Goal: Use online tool/utility: Utilize a website feature to perform a specific function

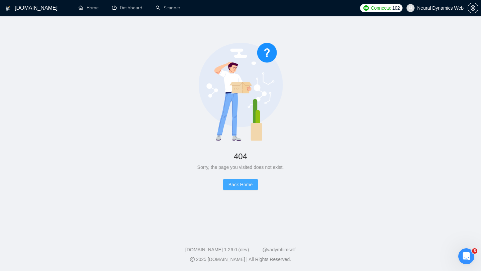
click at [245, 188] on button "Back Home" at bounding box center [240, 184] width 35 height 11
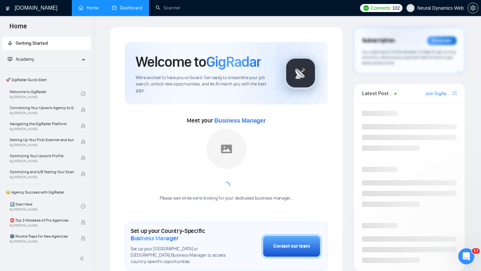
click at [136, 11] on link "Dashboard" at bounding box center [127, 8] width 30 height 6
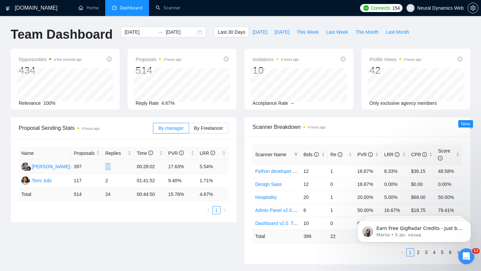
drag, startPoint x: 105, startPoint y: 166, endPoint x: 117, endPoint y: 166, distance: 11.4
click at [117, 166] on td "22" at bounding box center [117, 167] width 31 height 14
click at [122, 120] on div "Proposal Sending Stats 4 hours ago" at bounding box center [86, 128] width 134 height 19
click at [195, 32] on div "[DATE] [DATE]" at bounding box center [163, 32] width 85 height 11
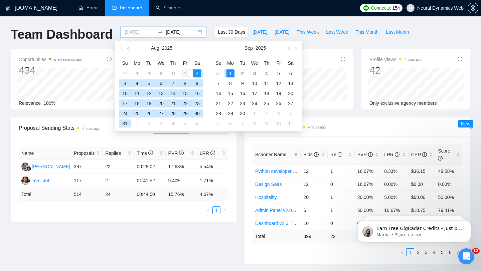
type input "[DATE]"
click at [183, 72] on div "1" at bounding box center [185, 73] width 8 height 8
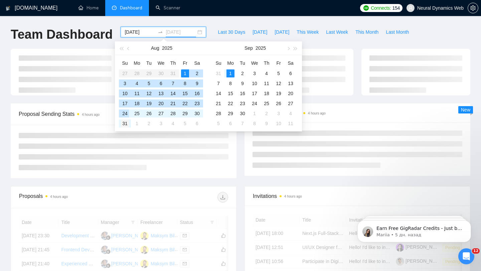
type input "[DATE]"
click at [125, 124] on div "31" at bounding box center [125, 124] width 8 height 8
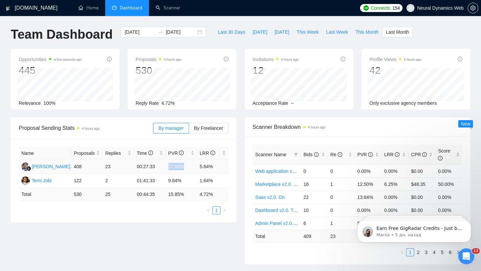
drag, startPoint x: 189, startPoint y: 168, endPoint x: 167, endPoint y: 168, distance: 22.4
click at [167, 168] on td "17.65%" at bounding box center [181, 167] width 31 height 14
click at [231, 171] on div "Name Proposals Replies Time PVR LRR [PERSON_NAME] 408 23 00:27:33 17.65% 5.64% …" at bounding box center [124, 180] width 226 height 83
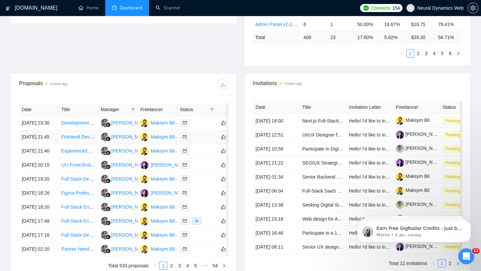
scroll to position [200, 0]
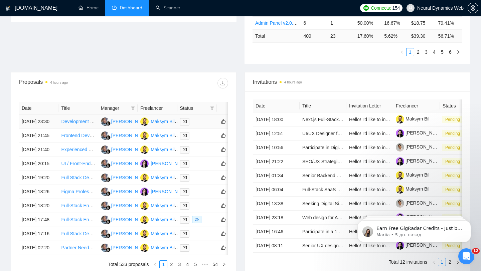
click at [201, 129] on td at bounding box center [196, 122] width 39 height 14
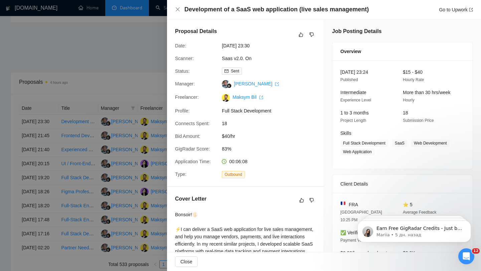
click at [124, 126] on div at bounding box center [240, 135] width 481 height 271
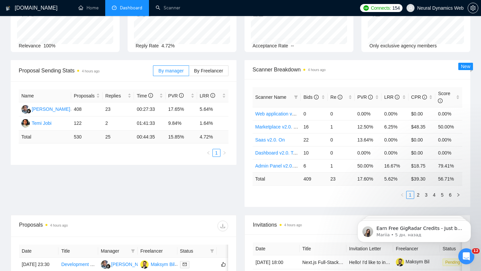
scroll to position [0, 0]
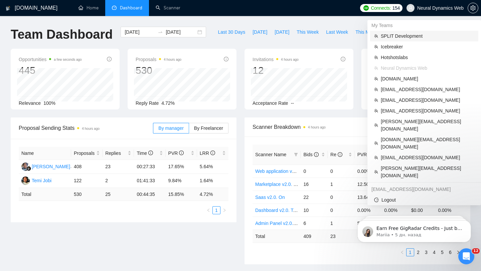
click at [411, 39] on span "SPLIT Development" at bounding box center [427, 35] width 93 height 7
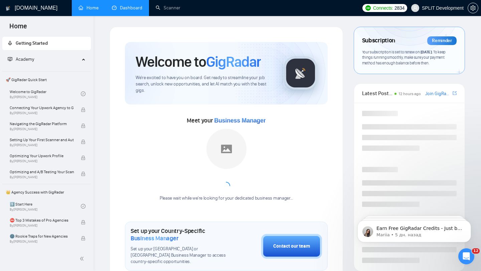
click at [130, 11] on link "Dashboard" at bounding box center [127, 8] width 30 height 6
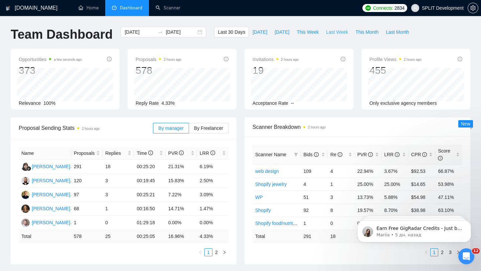
click at [340, 33] on span "Last Week" at bounding box center [337, 31] width 22 height 7
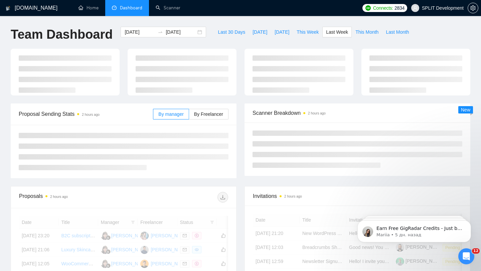
type input "[DATE]"
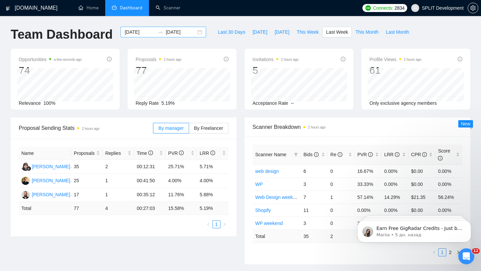
click at [195, 32] on div "[DATE] [DATE]" at bounding box center [163, 32] width 85 height 11
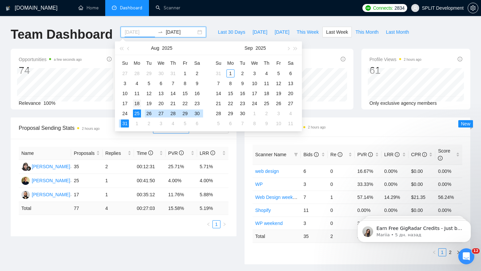
type input "[DATE]"
click at [138, 104] on div "18" at bounding box center [137, 103] width 8 height 8
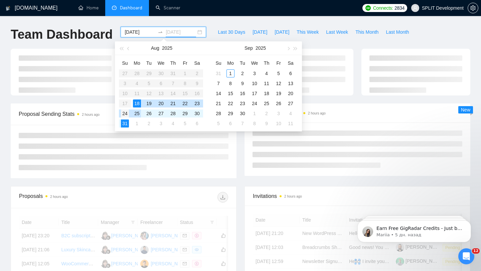
type input "[DATE]"
click at [127, 113] on div "24" at bounding box center [125, 113] width 8 height 8
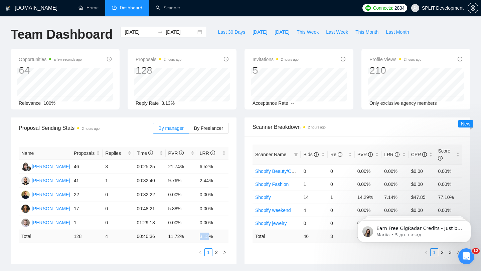
drag, startPoint x: 199, startPoint y: 235, endPoint x: 217, endPoint y: 235, distance: 17.4
click at [217, 235] on td "3.13 %" at bounding box center [212, 236] width 31 height 13
click at [343, 34] on span "Last Week" at bounding box center [337, 31] width 22 height 7
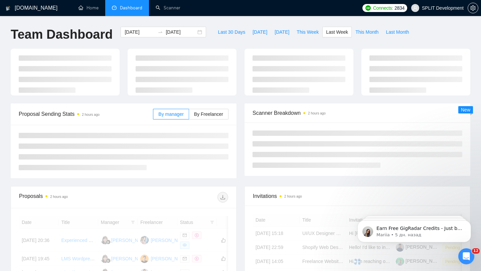
type input "[DATE]"
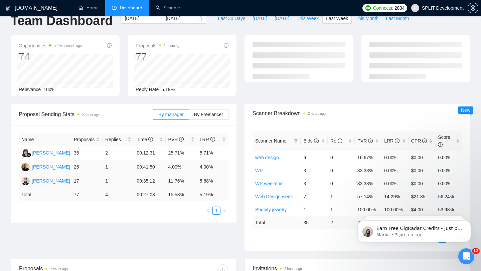
scroll to position [15, 0]
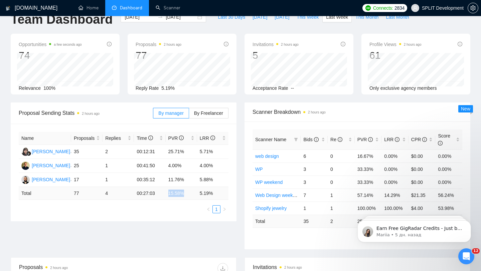
drag, startPoint x: 169, startPoint y: 193, endPoint x: 197, endPoint y: 194, distance: 28.4
click at [197, 194] on tr "Total 77 4 00:27:03 15.58 % 5.19 %" at bounding box center [124, 193] width 210 height 13
drag, startPoint x: 217, startPoint y: 194, endPoint x: 201, endPoint y: 193, distance: 15.7
click at [201, 193] on td "5.19 %" at bounding box center [212, 193] width 31 height 13
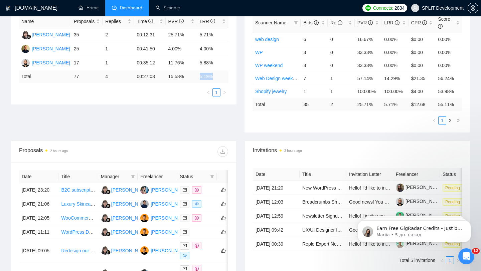
scroll to position [157, 0]
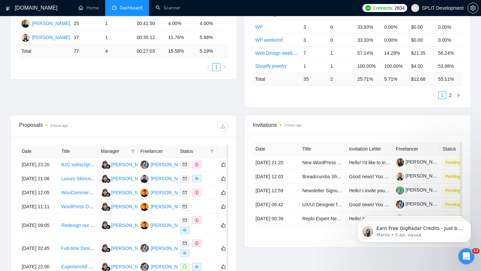
click at [204, 149] on span "Status" at bounding box center [193, 151] width 27 height 7
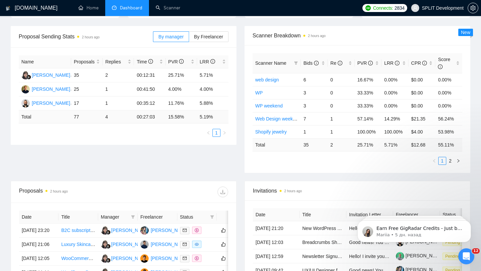
scroll to position [90, 0]
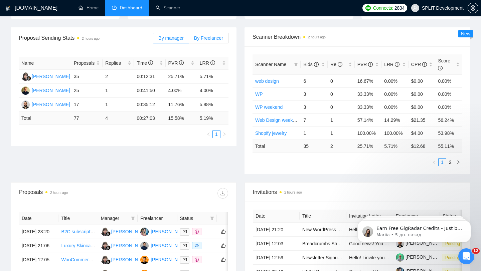
click at [200, 38] on span "By Freelancer" at bounding box center [208, 37] width 29 height 5
click at [189, 40] on input "By Freelancer" at bounding box center [189, 40] width 0 height 0
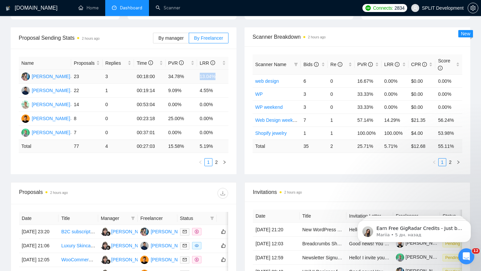
drag, startPoint x: 200, startPoint y: 76, endPoint x: 224, endPoint y: 76, distance: 24.7
click at [224, 76] on td "13.04%" at bounding box center [212, 77] width 31 height 14
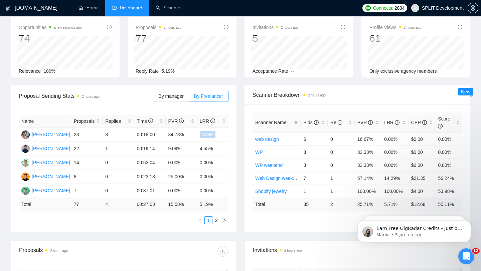
scroll to position [6, 0]
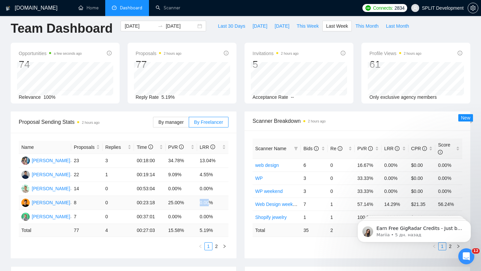
drag, startPoint x: 196, startPoint y: 201, endPoint x: 211, endPoint y: 201, distance: 14.7
click at [211, 201] on tr "[PERSON_NAME] 8 0 00:23:18 25.00% 0.00%" at bounding box center [124, 203] width 210 height 14
drag, startPoint x: 200, startPoint y: 161, endPoint x: 228, endPoint y: 161, distance: 28.0
click at [227, 161] on td "13.04%" at bounding box center [212, 161] width 31 height 14
click at [310, 26] on span "This Week" at bounding box center [307, 25] width 22 height 7
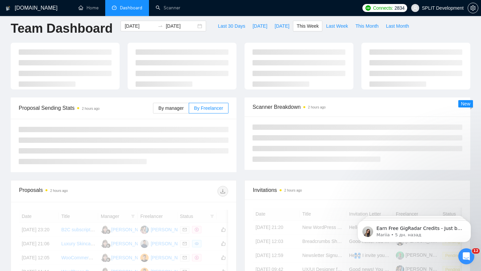
type input "[DATE]"
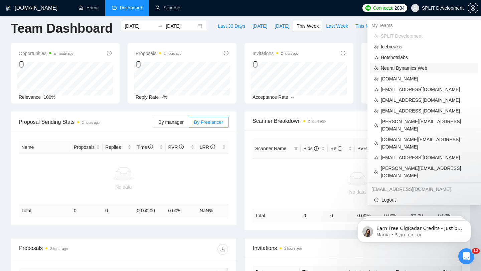
click at [405, 67] on span "Neural Dynamics Web" at bounding box center [427, 67] width 93 height 7
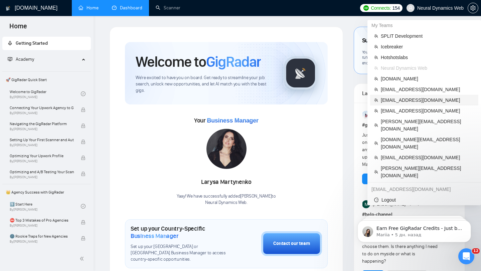
click at [399, 97] on span "[EMAIL_ADDRESS][DOMAIN_NAME]" at bounding box center [427, 99] width 93 height 7
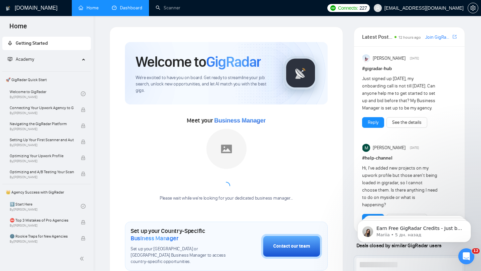
click at [132, 9] on link "Dashboard" at bounding box center [127, 8] width 30 height 6
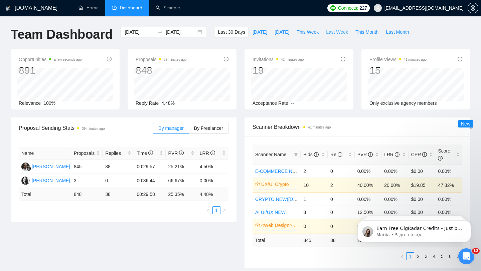
click at [337, 30] on span "Last Week" at bounding box center [337, 31] width 22 height 7
type input "[DATE]"
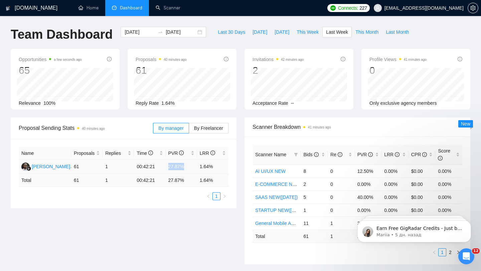
drag, startPoint x: 168, startPoint y: 167, endPoint x: 194, endPoint y: 166, distance: 26.0
click at [194, 166] on td "27.87%" at bounding box center [181, 167] width 31 height 14
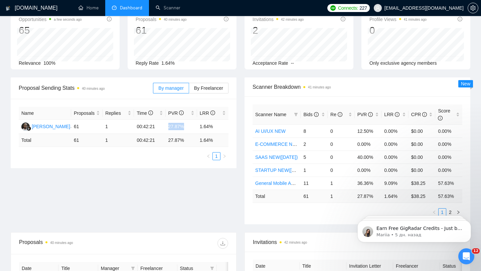
scroll to position [27, 0]
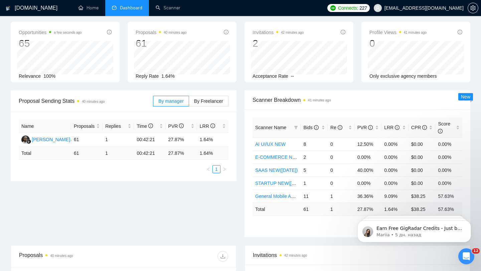
click at [211, 106] on div "By manager By Freelancer" at bounding box center [190, 100] width 75 height 21
click at [210, 99] on span "By Freelancer" at bounding box center [208, 100] width 29 height 5
click at [189, 103] on input "By Freelancer" at bounding box center [189, 103] width 0 height 0
click at [176, 103] on span "By manager" at bounding box center [170, 100] width 25 height 5
click at [153, 103] on input "By manager" at bounding box center [153, 103] width 0 height 0
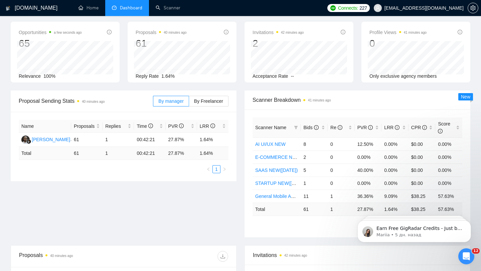
click at [200, 108] on div "By manager By Freelancer" at bounding box center [190, 100] width 75 height 21
click at [202, 103] on span "By Freelancer" at bounding box center [208, 100] width 29 height 5
click at [189, 103] on input "By Freelancer" at bounding box center [189, 103] width 0 height 0
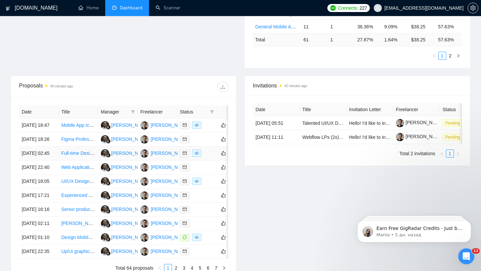
scroll to position [202, 0]
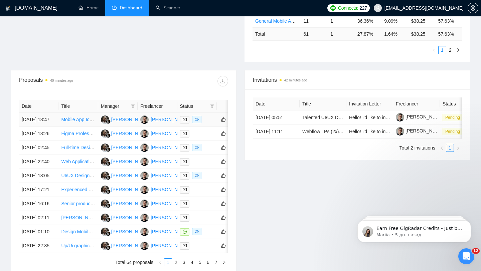
click at [204, 127] on td at bounding box center [196, 120] width 39 height 14
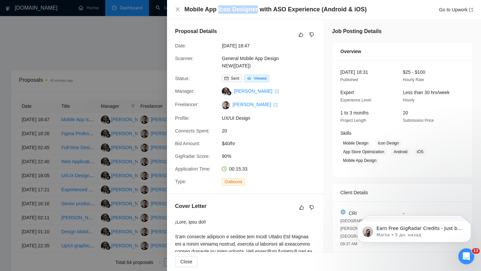
drag, startPoint x: 217, startPoint y: 9, endPoint x: 255, endPoint y: 9, distance: 37.7
click at [255, 9] on h4 "Mobile App Icon Designer with ASO Experience (Android & iOS)" at bounding box center [275, 9] width 182 height 8
copy h4 "Icon Designer"
click at [234, 62] on div "General Mobile App Design NEW([DATE])" at bounding box center [254, 62] width 70 height 15
click at [235, 56] on link "General Mobile App Design NEW([DATE])" at bounding box center [250, 62] width 57 height 13
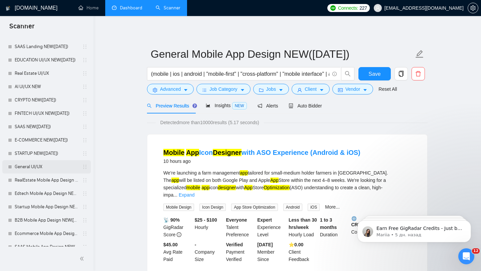
scroll to position [313, 0]
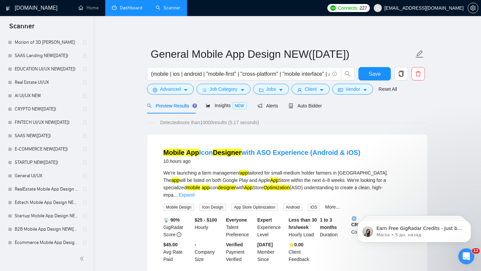
click at [119, 11] on link "Dashboard" at bounding box center [127, 8] width 30 height 6
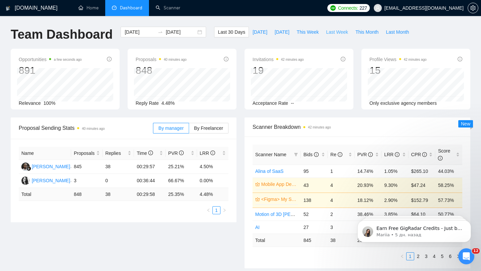
click at [329, 32] on span "Last Week" at bounding box center [337, 31] width 22 height 7
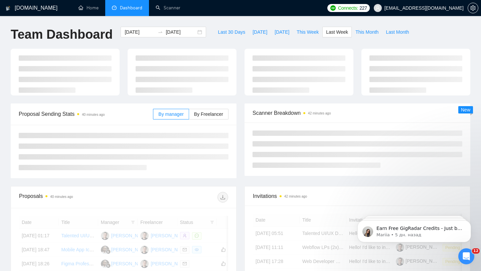
type input "[DATE]"
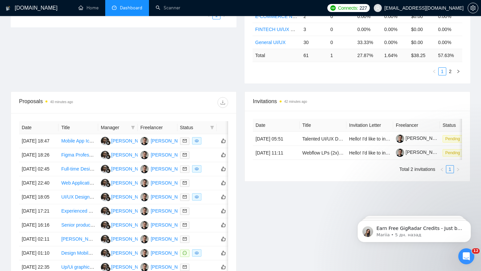
scroll to position [224, 0]
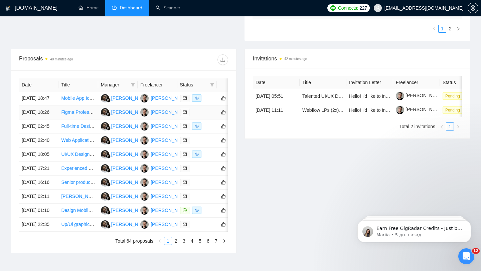
click at [200, 116] on div at bounding box center [197, 112] width 34 height 8
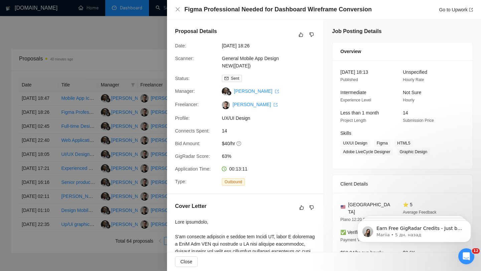
click at [115, 120] on div at bounding box center [240, 135] width 481 height 271
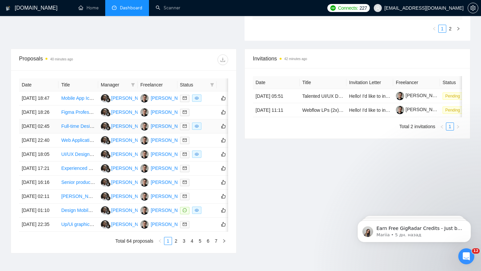
click at [206, 130] on div at bounding box center [197, 127] width 34 height 8
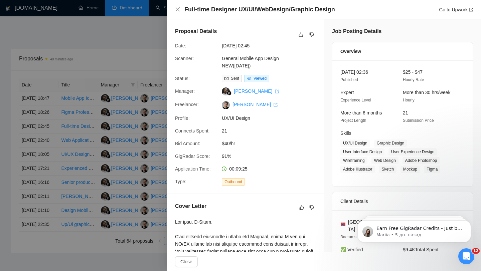
click at [130, 122] on div at bounding box center [240, 135] width 481 height 271
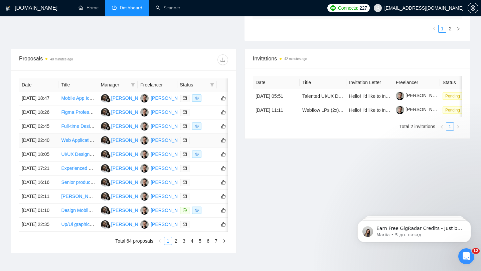
click at [198, 144] on div at bounding box center [197, 141] width 34 height 8
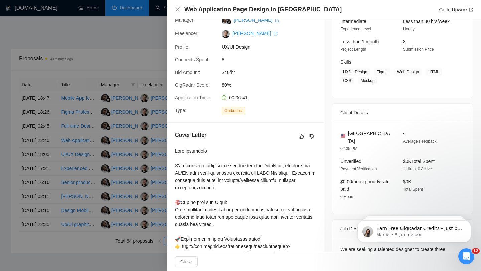
scroll to position [73, 0]
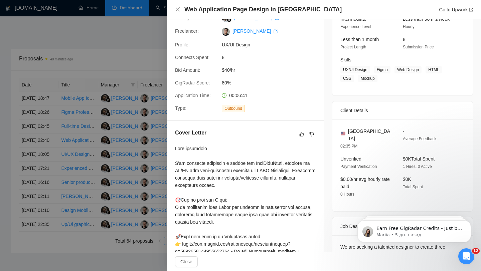
click at [81, 123] on div at bounding box center [240, 135] width 481 height 271
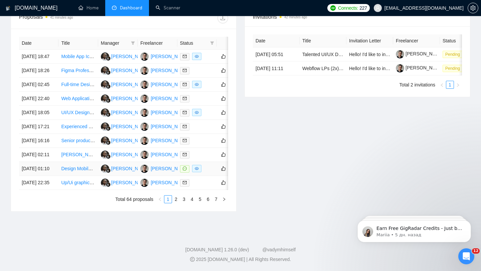
scroll to position [329, 0]
click at [204, 165] on div at bounding box center [197, 169] width 34 height 8
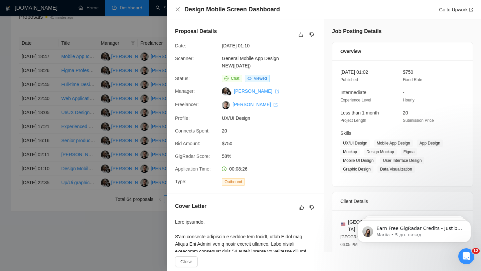
scroll to position [193, 0]
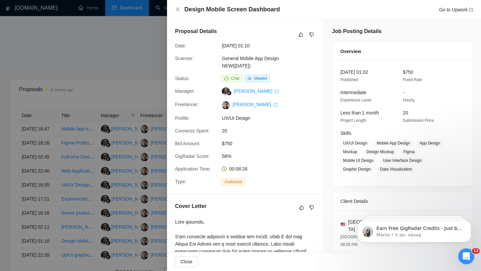
click at [139, 155] on div at bounding box center [240, 135] width 481 height 271
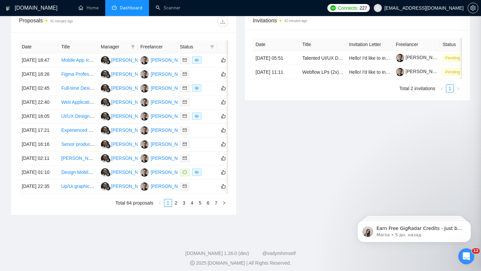
scroll to position [329, 0]
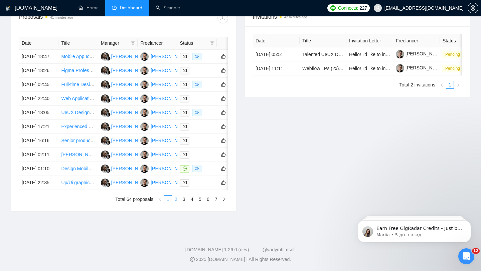
click at [174, 199] on link "2" at bounding box center [175, 199] width 7 height 7
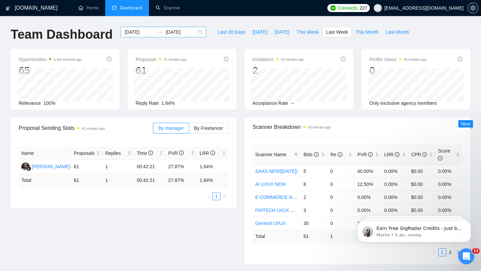
click at [191, 34] on div "[DATE] [DATE]" at bounding box center [163, 32] width 85 height 11
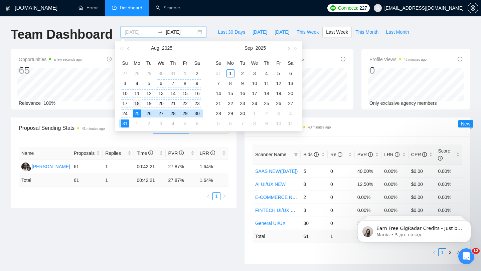
type input "[DATE]"
click at [139, 103] on div "18" at bounding box center [137, 103] width 8 height 8
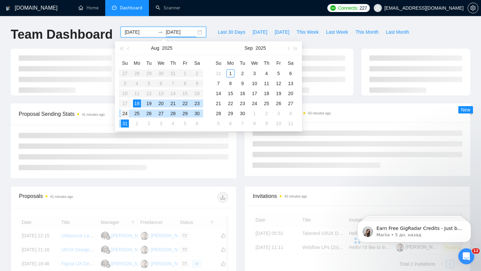
type input "[DATE]"
click at [125, 114] on div "24" at bounding box center [125, 113] width 8 height 8
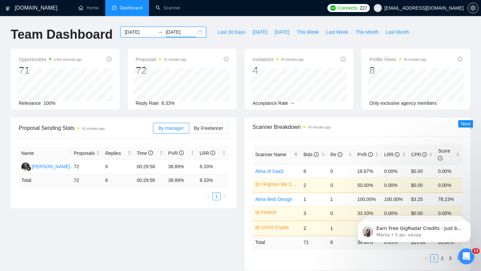
click at [193, 30] on div "[DATE] [DATE]" at bounding box center [163, 32] width 85 height 11
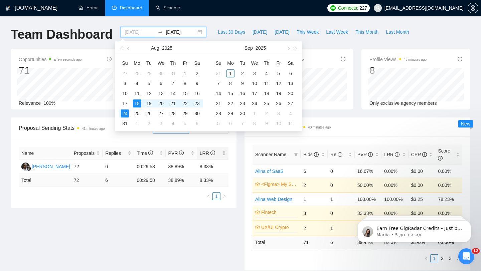
type input "[DATE]"
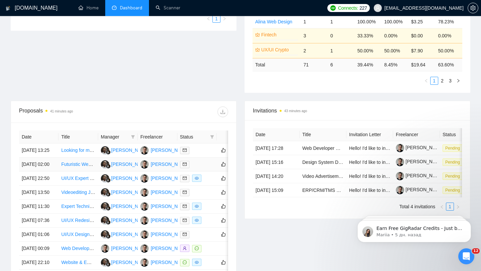
scroll to position [181, 0]
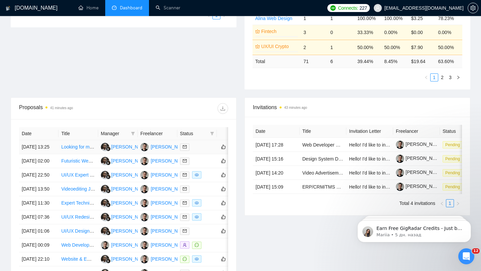
click at [203, 151] on div at bounding box center [197, 147] width 34 height 8
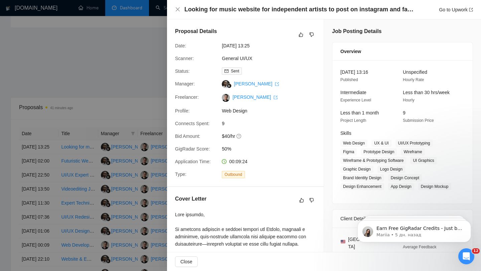
click at [165, 158] on div at bounding box center [240, 135] width 481 height 271
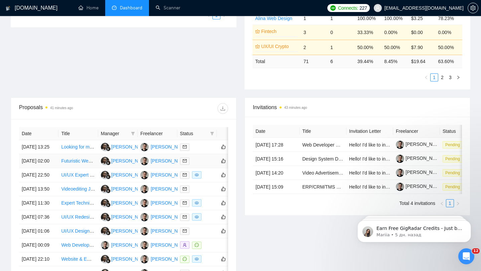
click at [199, 165] on div at bounding box center [197, 161] width 34 height 8
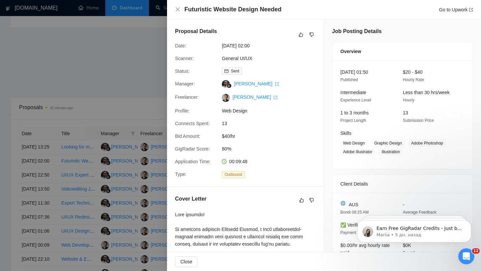
click at [136, 175] on div at bounding box center [240, 135] width 481 height 271
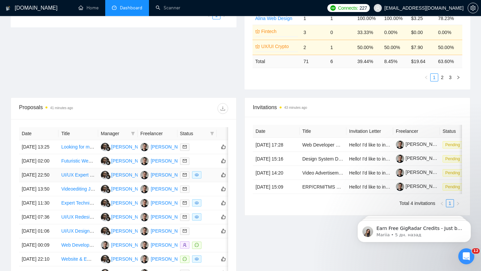
click at [204, 182] on td at bounding box center [196, 175] width 39 height 14
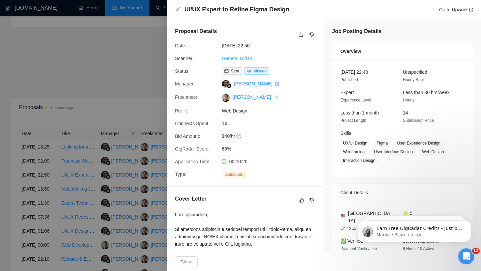
click at [243, 58] on link "General UI/UX" at bounding box center [237, 58] width 30 height 5
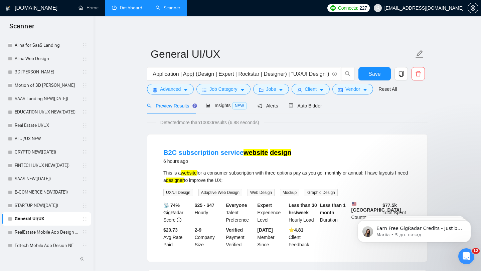
scroll to position [267, 0]
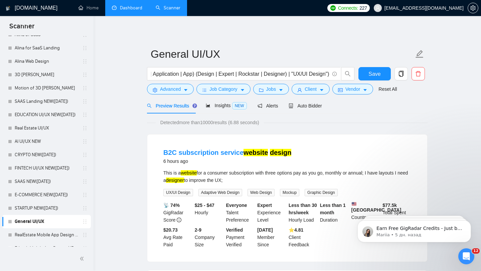
click at [124, 11] on link "Dashboard" at bounding box center [127, 8] width 30 height 6
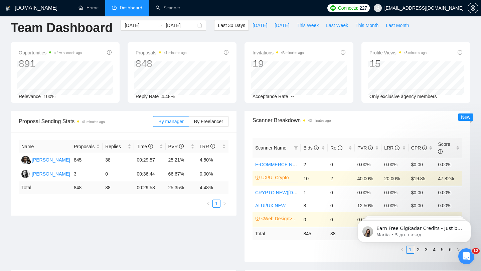
scroll to position [0, 0]
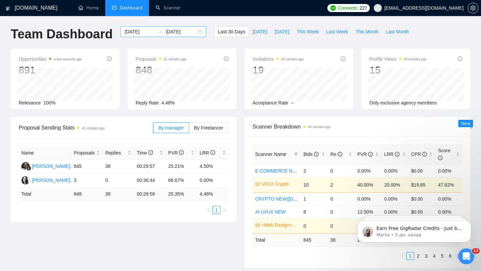
click at [199, 32] on div "[DATE] [DATE]" at bounding box center [163, 31] width 85 height 11
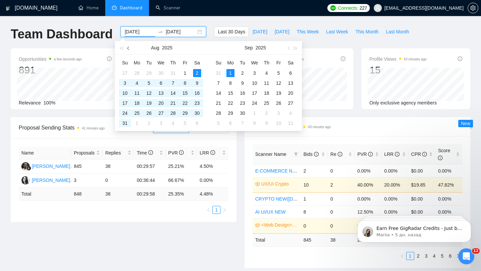
click at [128, 49] on span "button" at bounding box center [128, 47] width 3 height 3
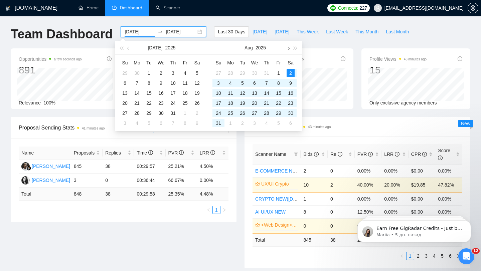
click at [286, 50] on button "button" at bounding box center [287, 47] width 7 height 13
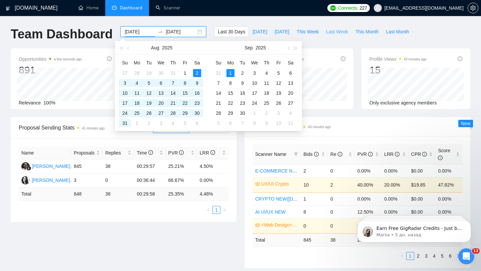
click at [344, 34] on span "Last Week" at bounding box center [337, 31] width 22 height 7
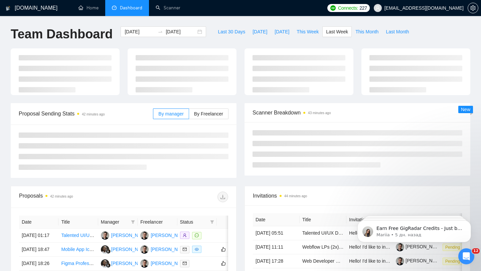
type input "[DATE]"
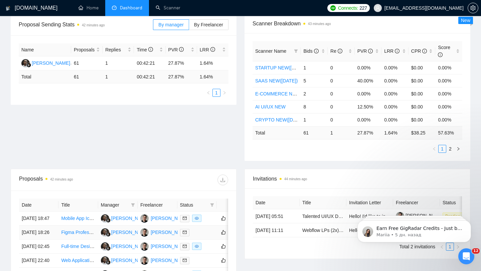
scroll to position [90, 0]
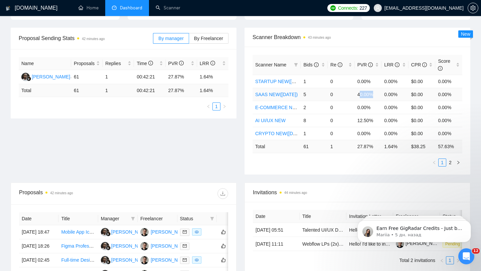
drag, startPoint x: 359, startPoint y: 96, endPoint x: 379, endPoint y: 95, distance: 20.0
click at [379, 96] on td "40.00%" at bounding box center [368, 94] width 27 height 13
click at [337, 96] on td "0" at bounding box center [340, 94] width 27 height 13
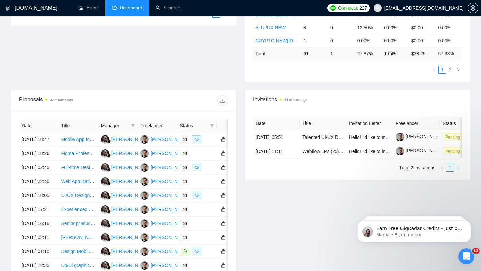
scroll to position [191, 0]
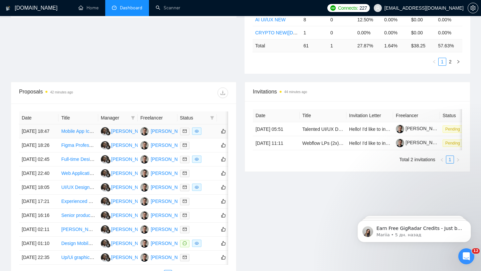
click at [201, 139] on td at bounding box center [196, 132] width 39 height 14
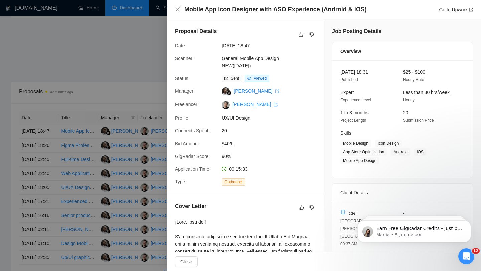
click at [123, 116] on div at bounding box center [240, 135] width 481 height 271
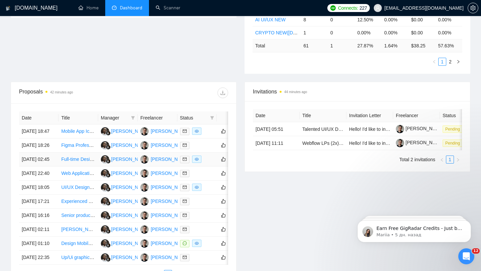
click at [204, 163] on div at bounding box center [197, 160] width 34 height 8
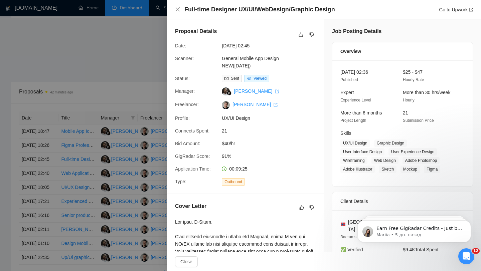
click at [95, 125] on div at bounding box center [240, 135] width 481 height 271
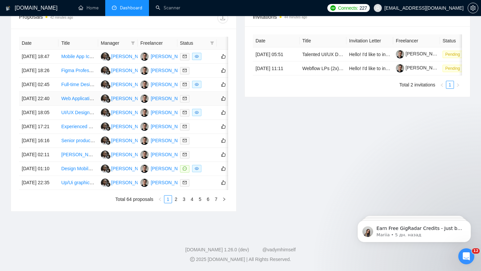
scroll to position [307, 0]
click at [205, 106] on td at bounding box center [196, 113] width 39 height 14
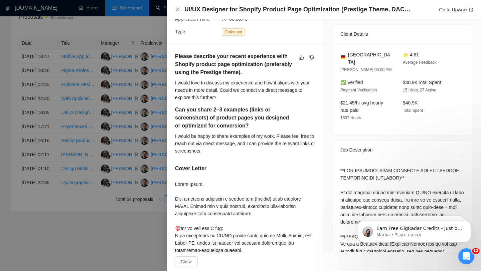
scroll to position [0, 0]
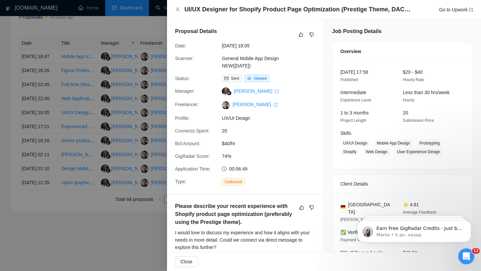
click at [115, 132] on div at bounding box center [240, 135] width 481 height 271
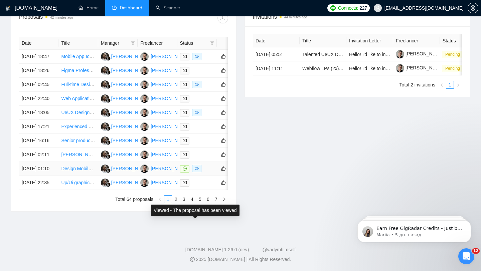
click at [205, 173] on div at bounding box center [197, 169] width 34 height 8
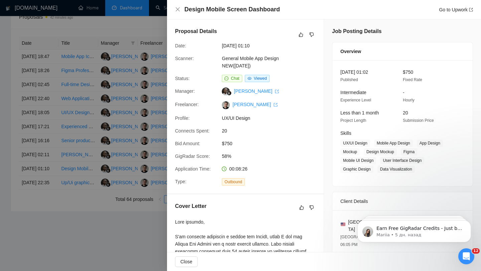
click at [129, 117] on div at bounding box center [240, 135] width 481 height 271
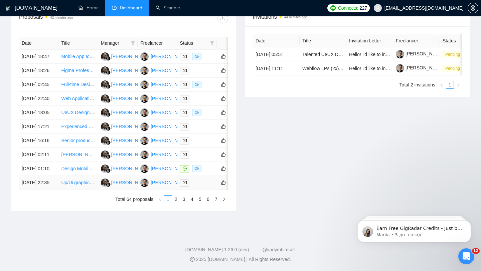
click at [203, 187] on div at bounding box center [197, 183] width 34 height 8
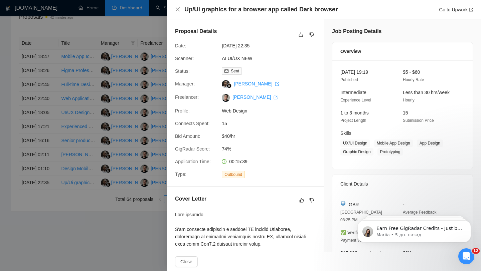
click at [103, 222] on div at bounding box center [240, 135] width 481 height 271
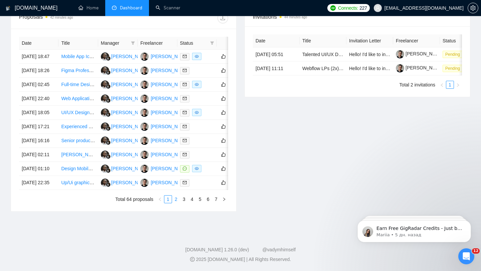
click at [173, 203] on link "2" at bounding box center [175, 199] width 7 height 7
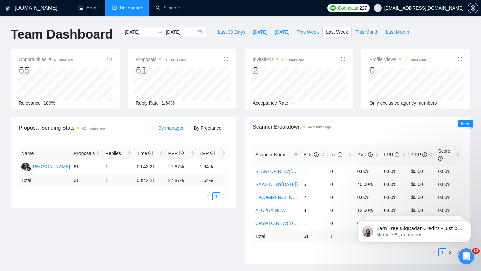
click at [202, 32] on div "[DATE] [DATE]" at bounding box center [163, 38] width 93 height 22
click at [197, 32] on div "[DATE] [DATE]" at bounding box center [163, 32] width 85 height 11
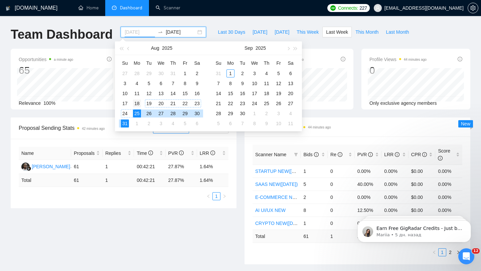
type input "[DATE]"
click at [138, 104] on div "18" at bounding box center [137, 103] width 8 height 8
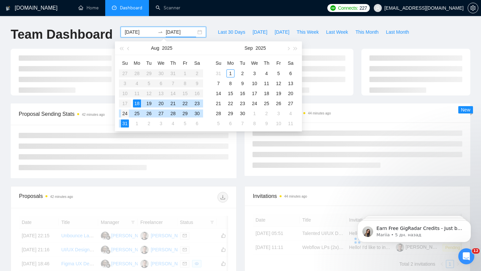
type input "[DATE]"
click at [125, 113] on div "24" at bounding box center [125, 113] width 8 height 8
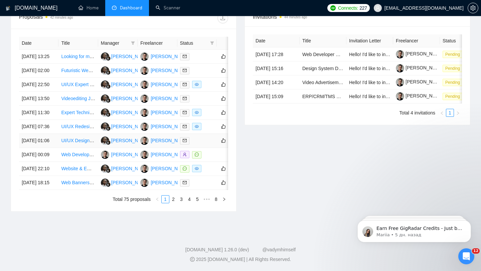
scroll to position [308, 0]
click at [210, 159] on div at bounding box center [197, 155] width 34 height 8
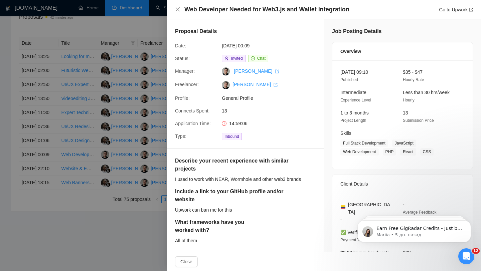
click at [137, 166] on div at bounding box center [240, 135] width 481 height 271
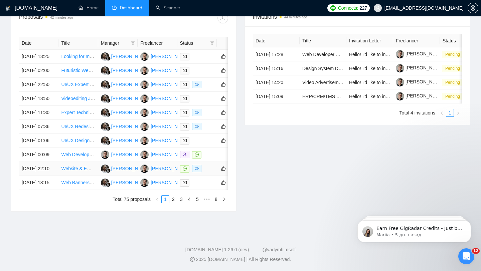
click at [210, 173] on div at bounding box center [197, 169] width 34 height 8
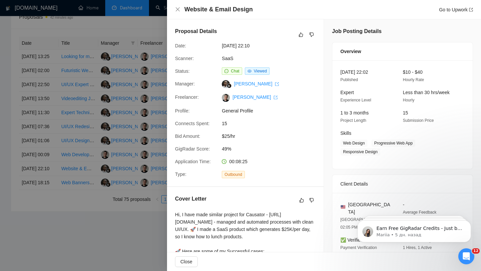
click at [139, 123] on div at bounding box center [240, 135] width 481 height 271
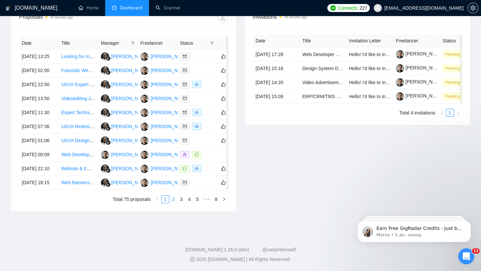
click at [175, 203] on link "2" at bounding box center [173, 199] width 7 height 7
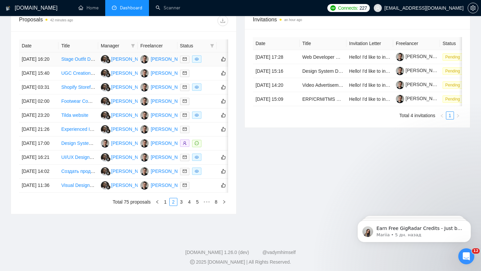
click at [209, 66] on td at bounding box center [196, 59] width 39 height 14
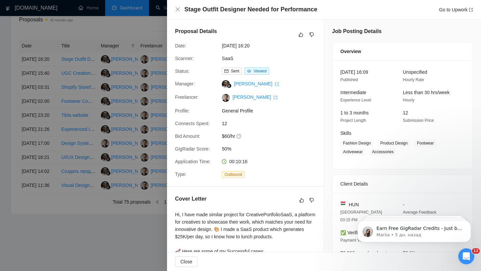
click at [141, 105] on div at bounding box center [240, 135] width 481 height 271
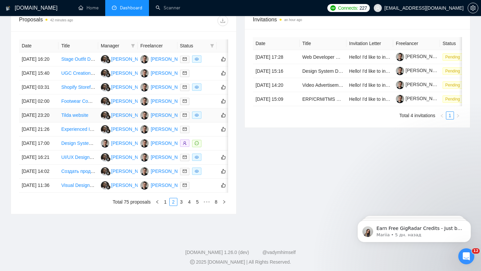
click at [209, 119] on div at bounding box center [197, 116] width 34 height 8
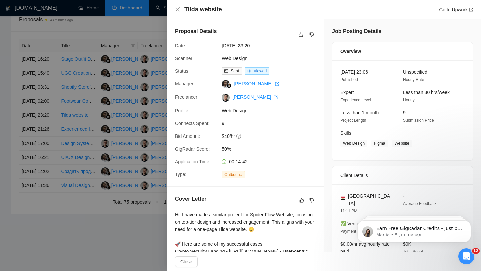
click at [135, 160] on div at bounding box center [240, 135] width 481 height 271
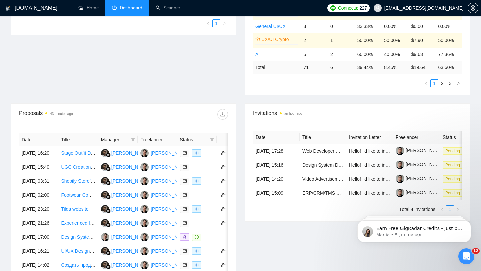
scroll to position [333, 0]
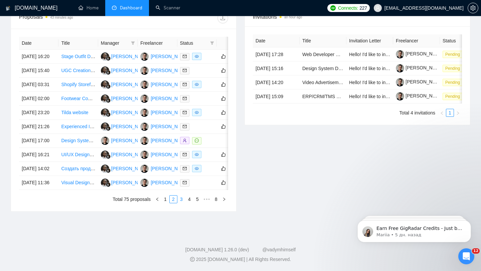
click at [180, 200] on link "3" at bounding box center [181, 199] width 7 height 7
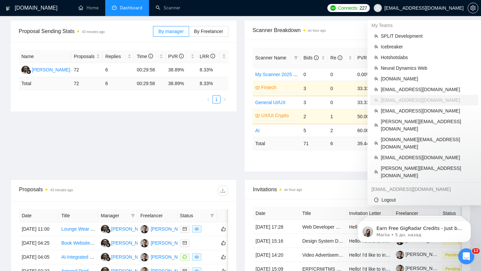
click at [439, 8] on span "[EMAIL_ADDRESS][DOMAIN_NAME]" at bounding box center [423, 8] width 79 height 0
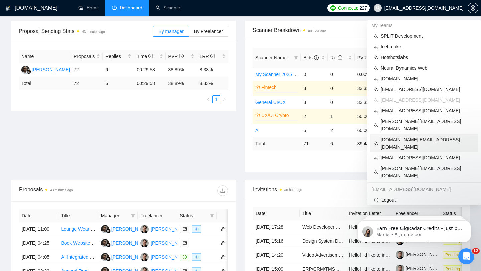
click at [402, 136] on span "[DOMAIN_NAME][EMAIL_ADDRESS][DOMAIN_NAME]" at bounding box center [427, 143] width 93 height 15
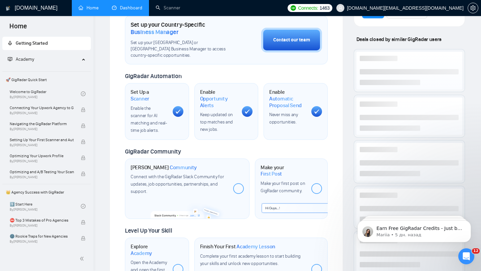
click at [112, 9] on link "Dashboard" at bounding box center [127, 8] width 30 height 6
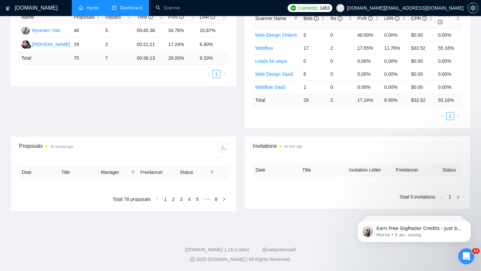
type input "[DATE]"
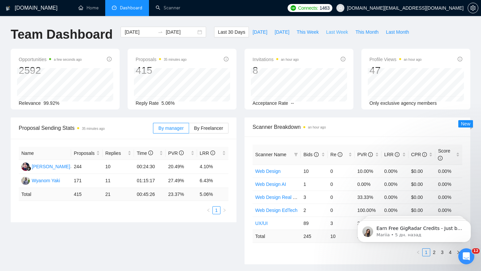
click at [335, 34] on span "Last Week" at bounding box center [337, 31] width 22 height 7
type input "[DATE]"
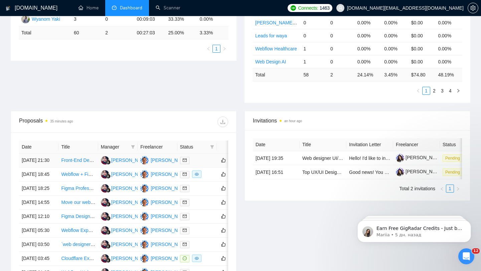
scroll to position [113, 0]
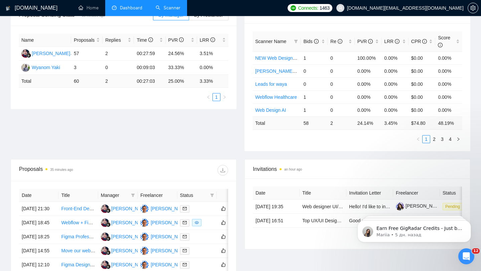
click at [171, 11] on link "Scanner" at bounding box center [168, 8] width 25 height 6
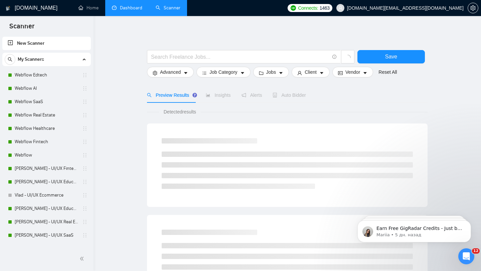
click at [131, 11] on link "Dashboard" at bounding box center [127, 8] width 30 height 6
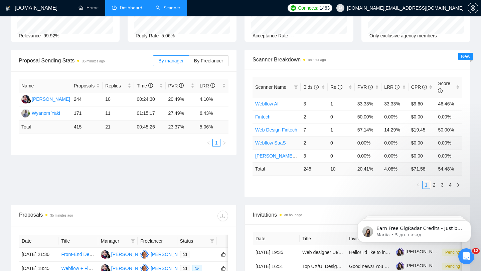
scroll to position [51, 0]
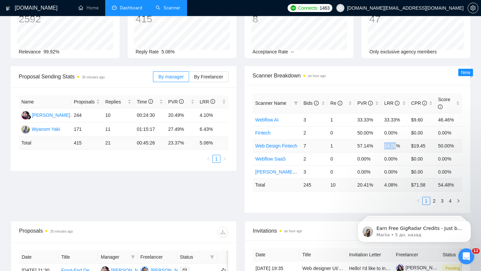
drag, startPoint x: 385, startPoint y: 146, endPoint x: 399, endPoint y: 146, distance: 14.4
click at [399, 146] on td "14.29%" at bounding box center [394, 145] width 27 height 13
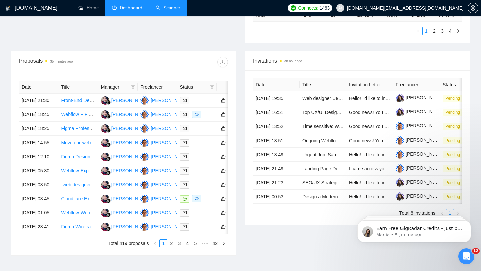
scroll to position [226, 0]
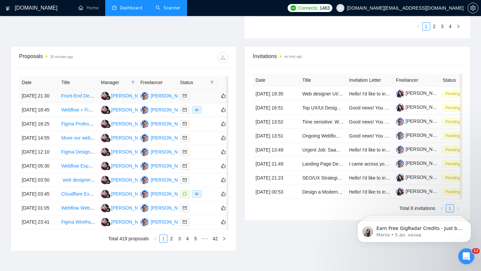
click at [202, 98] on div at bounding box center [197, 96] width 34 height 8
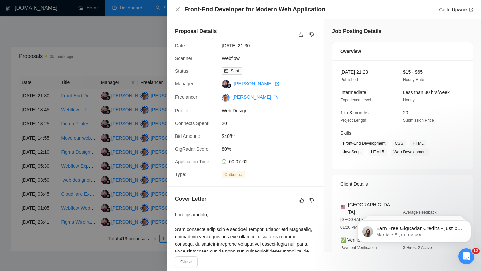
scroll to position [239, 0]
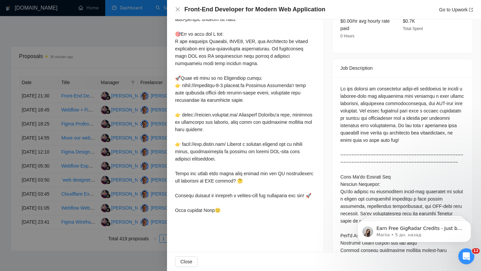
click at [131, 151] on div at bounding box center [240, 135] width 481 height 271
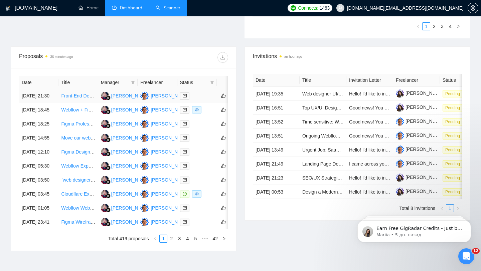
click at [198, 100] on div at bounding box center [197, 96] width 34 height 8
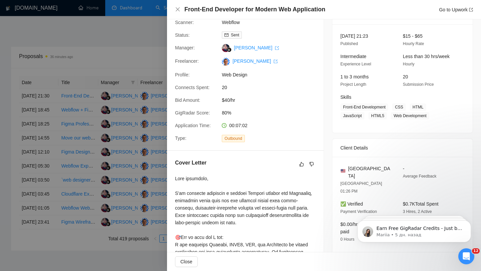
scroll to position [0, 0]
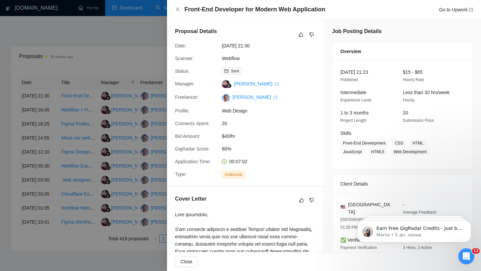
click at [128, 132] on div at bounding box center [240, 135] width 481 height 271
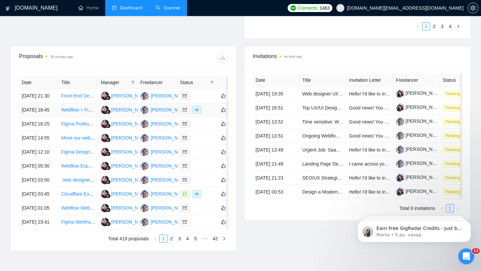
click at [210, 117] on td at bounding box center [196, 110] width 39 height 14
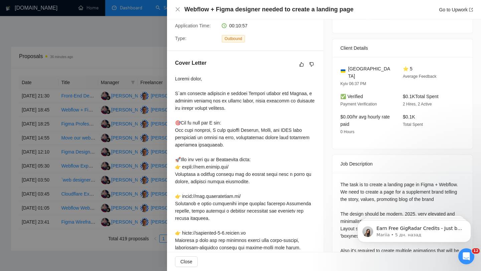
scroll to position [237, 0]
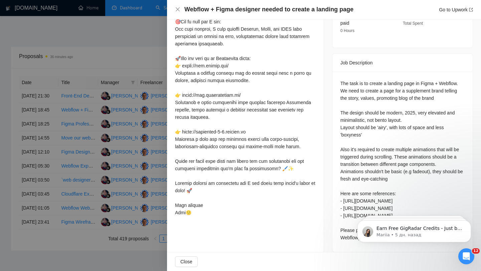
click at [134, 158] on div at bounding box center [240, 135] width 481 height 271
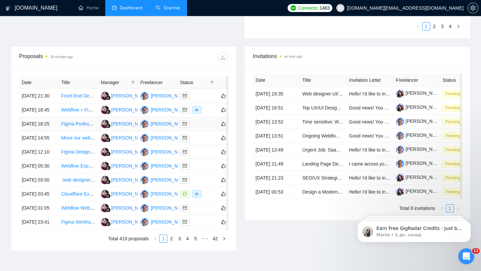
click at [203, 131] on td at bounding box center [196, 124] width 39 height 14
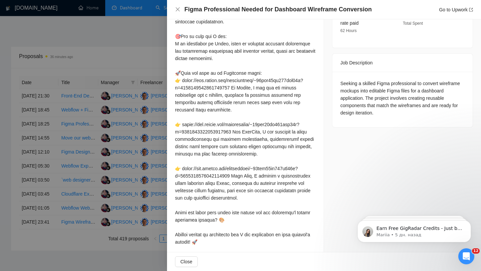
scroll to position [0, 0]
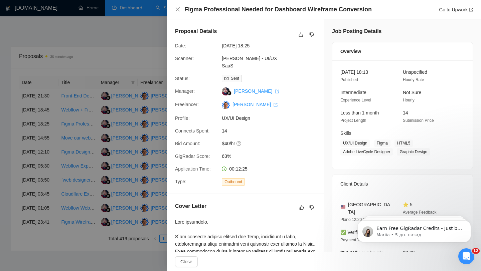
click at [115, 181] on div at bounding box center [240, 135] width 481 height 271
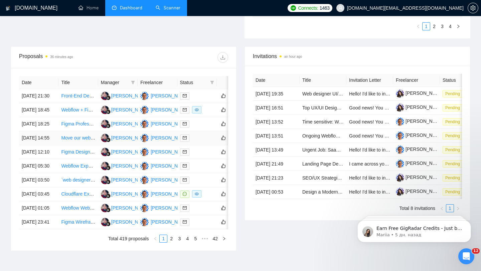
click at [198, 142] on div at bounding box center [197, 138] width 34 height 8
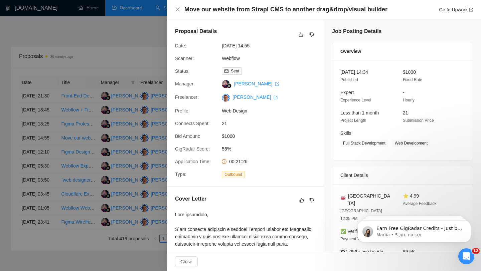
click at [113, 135] on div at bounding box center [240, 135] width 481 height 271
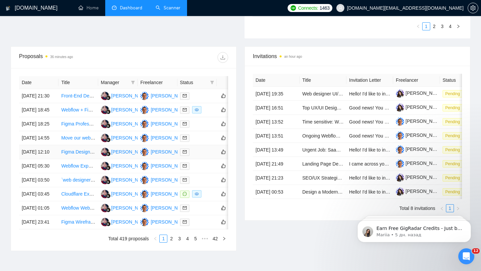
click at [209, 156] on div at bounding box center [197, 152] width 34 height 8
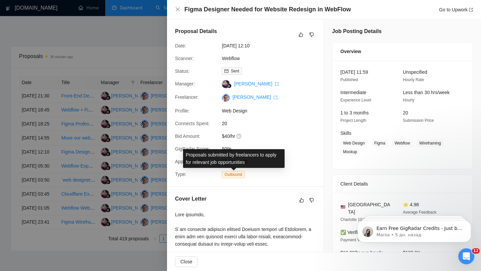
scroll to position [204, 0]
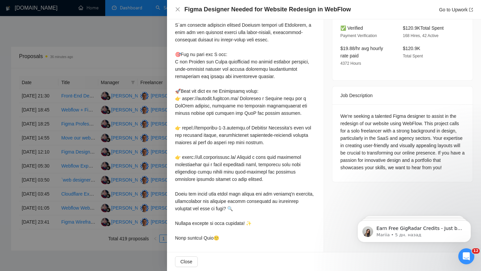
click at [127, 187] on div at bounding box center [240, 135] width 481 height 271
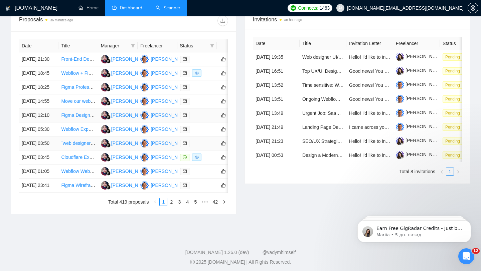
scroll to position [272, 0]
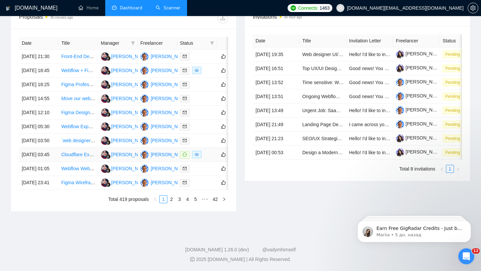
click at [208, 159] on div at bounding box center [197, 155] width 34 height 8
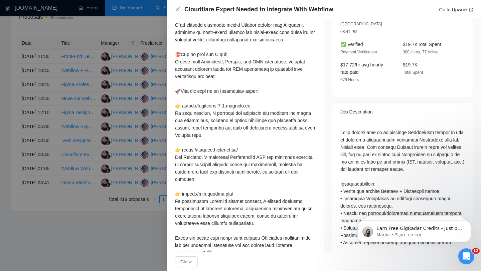
click at [128, 170] on div at bounding box center [240, 135] width 481 height 271
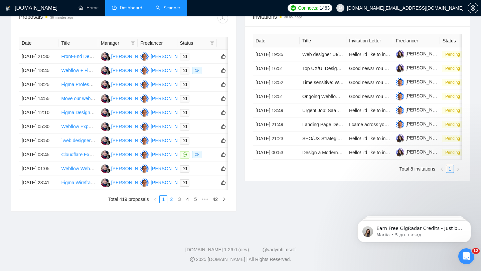
click at [170, 203] on link "2" at bounding box center [171, 199] width 7 height 7
click at [202, 54] on div at bounding box center [197, 57] width 34 height 8
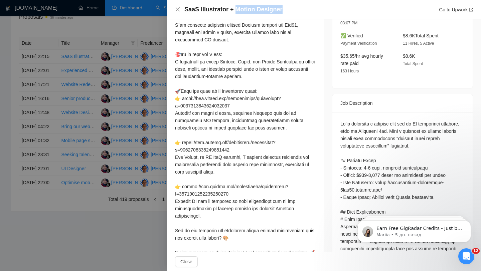
drag, startPoint x: 234, startPoint y: 10, endPoint x: 326, endPoint y: 12, distance: 92.2
click at [326, 12] on div "SaaS Illustrator + Motion Designer Go to Upwork" at bounding box center [328, 9] width 288 height 8
copy h4 "Motion Designer"
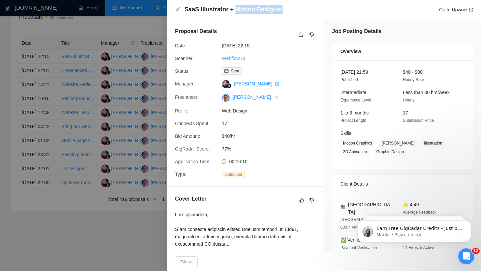
click at [233, 58] on link "Webflow AI" at bounding box center [233, 58] width 23 height 5
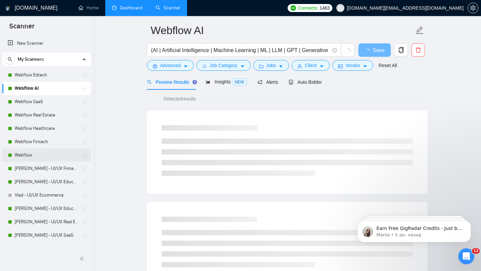
click at [49, 157] on link "Webflow" at bounding box center [46, 155] width 63 height 13
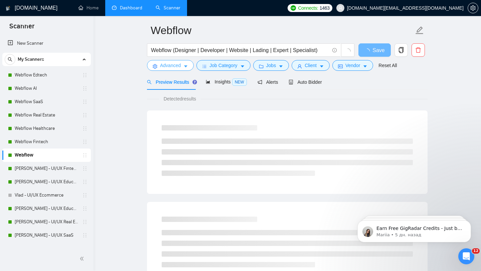
click at [172, 65] on span "Advanced" at bounding box center [170, 65] width 21 height 7
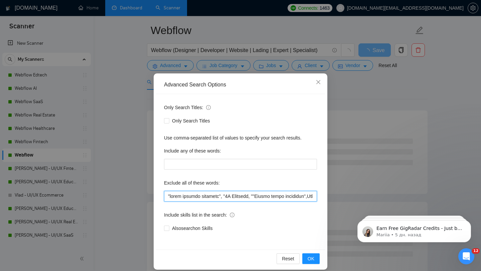
click at [167, 196] on input "text" at bounding box center [240, 196] width 153 height 11
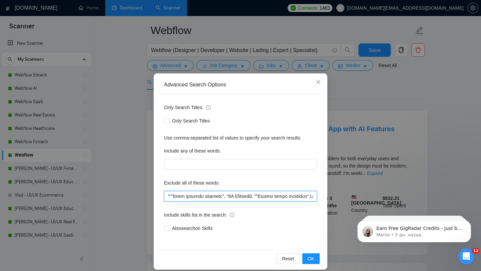
paste input "Motion Designer"
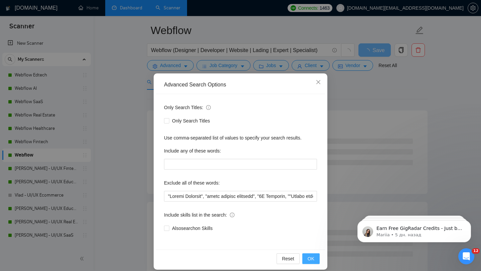
click at [310, 257] on span "OK" at bounding box center [310, 258] width 7 height 7
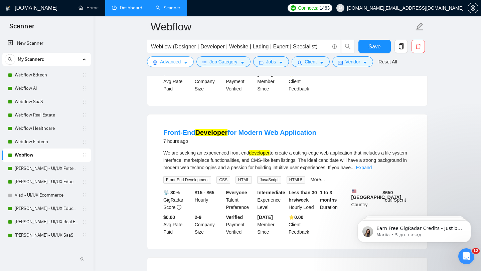
scroll to position [184, 0]
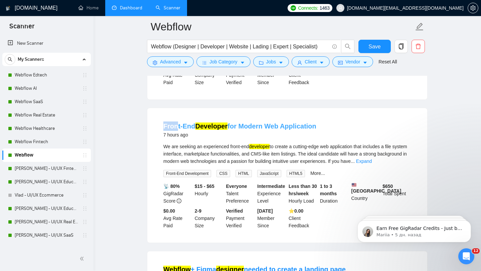
drag, startPoint x: 159, startPoint y: 129, endPoint x: 177, endPoint y: 131, distance: 18.4
click at [177, 131] on li "Front-End Developer for Modern Web Application 7 hours ago We are seeking an ex…" at bounding box center [287, 175] width 264 height 119
click at [372, 164] on link "Expand" at bounding box center [364, 161] width 16 height 5
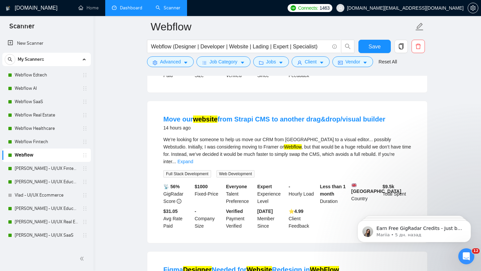
scroll to position [599, 0]
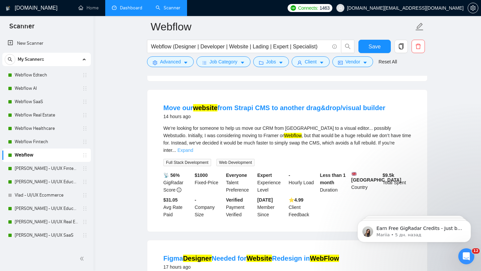
click at [193, 148] on link "Expand" at bounding box center [185, 150] width 16 height 5
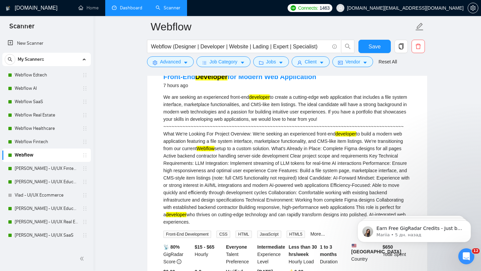
scroll to position [232, 0]
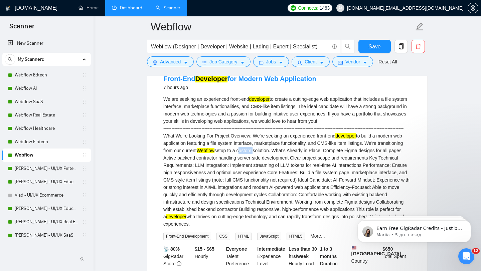
drag, startPoint x: 284, startPoint y: 156, endPoint x: 299, endPoint y: 157, distance: 15.0
click at [299, 157] on div "We are seeking an experienced front-end developer to create a cutting-edge web …" at bounding box center [287, 161] width 248 height 132
copy div "custom"
click at [178, 66] on button "Advanced" at bounding box center [170, 61] width 47 height 11
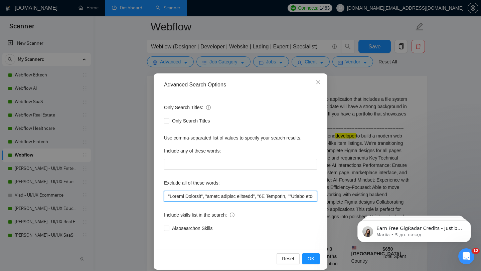
click at [167, 199] on input "text" at bounding box center [240, 196] width 153 height 11
paste input "custom"
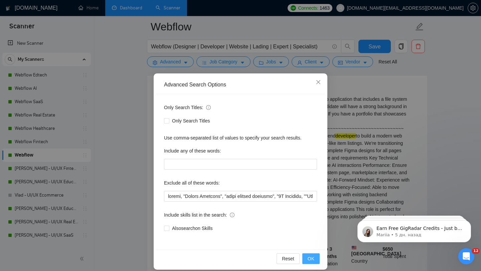
click at [314, 256] on button "OK" at bounding box center [310, 258] width 17 height 11
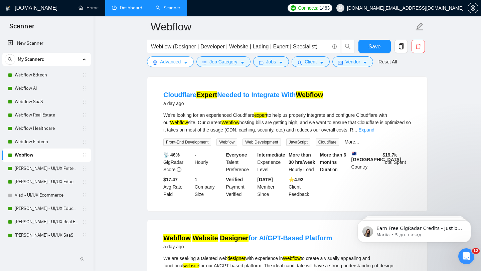
scroll to position [784, 0]
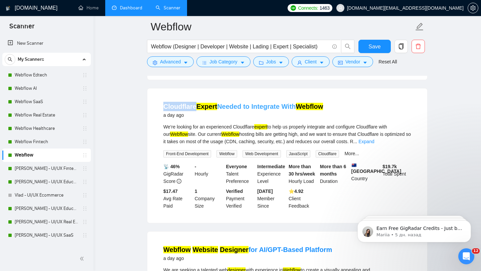
drag, startPoint x: 159, startPoint y: 111, endPoint x: 195, endPoint y: 112, distance: 36.1
click at [195, 112] on li "Cloudflare Expert Needed to Integrate With Webflow a day ago We’re looking for …" at bounding box center [287, 155] width 264 height 119
copy link "Cloudflare"
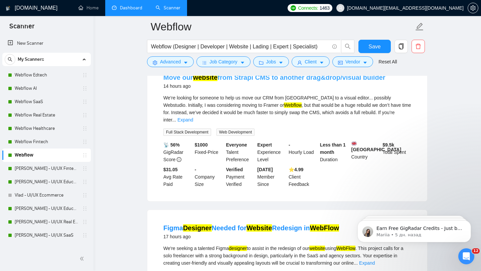
scroll to position [347, 0]
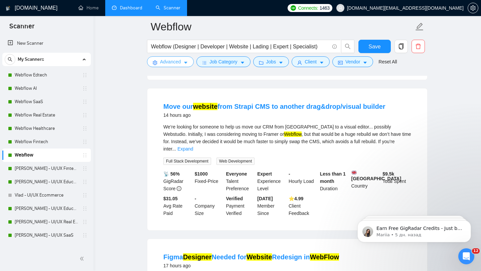
click at [173, 62] on span "Advanced" at bounding box center [170, 61] width 21 height 7
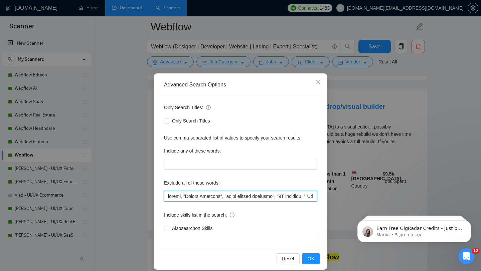
click at [167, 196] on input "text" at bounding box center [240, 196] width 153 height 11
paste input "Cloudflare"
type input "Cloudflare, custom, "Motion Designer", "video graphic designer", "3D Designer, …"
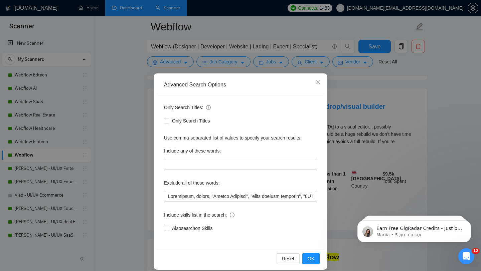
click at [306, 253] on div "Reset OK" at bounding box center [240, 259] width 169 height 18
click at [306, 259] on button "OK" at bounding box center [310, 258] width 17 height 11
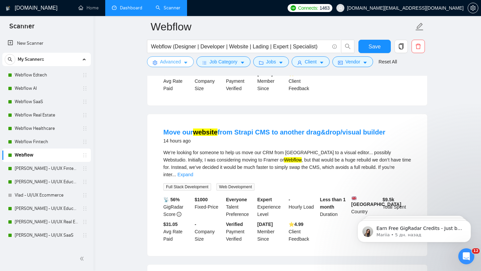
scroll to position [322, 0]
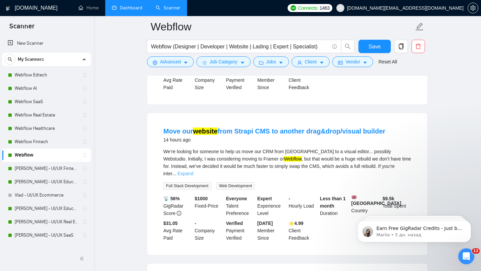
click at [193, 171] on link "Expand" at bounding box center [185, 173] width 16 height 5
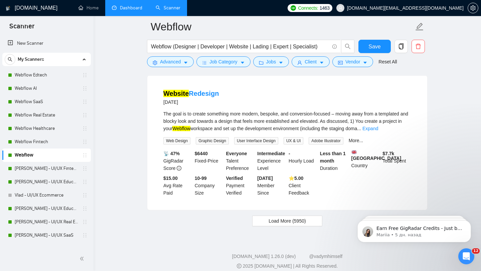
scroll to position [1410, 0]
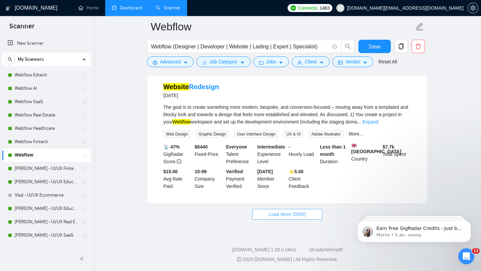
click at [276, 218] on span "Load More (5950)" at bounding box center [286, 214] width 37 height 7
click at [378, 119] on link "Expand" at bounding box center [370, 121] width 16 height 5
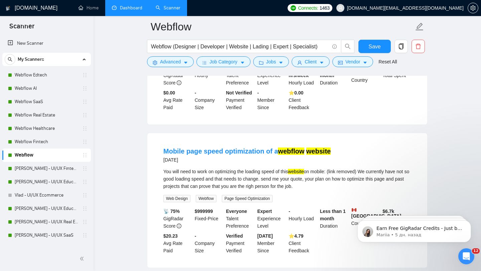
scroll to position [1019, 0]
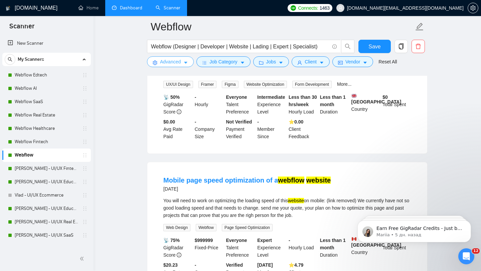
click at [173, 64] on span "Advanced" at bounding box center [170, 61] width 21 height 7
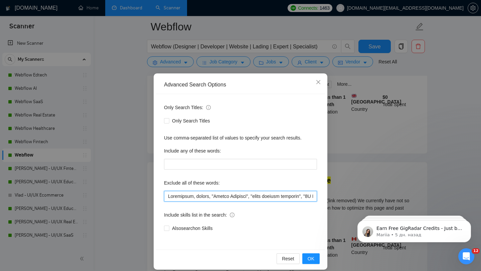
click at [203, 196] on input "text" at bounding box center [240, 196] width 153 height 11
click at [94, 182] on div "Advanced Search Options Only Search Titles: Only Search Titles Use comma-separa…" at bounding box center [240, 135] width 481 height 271
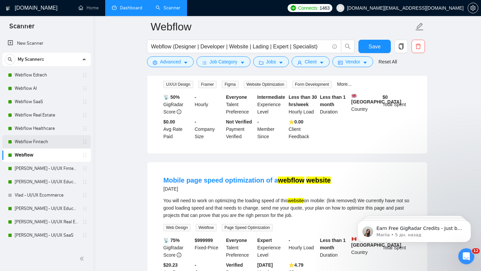
click at [53, 143] on link "Webflow Fintech" at bounding box center [46, 141] width 63 height 13
click at [364, 51] on button "Save" at bounding box center [374, 46] width 32 height 13
click at [55, 144] on link "Webflow Fintech" at bounding box center [46, 141] width 63 height 13
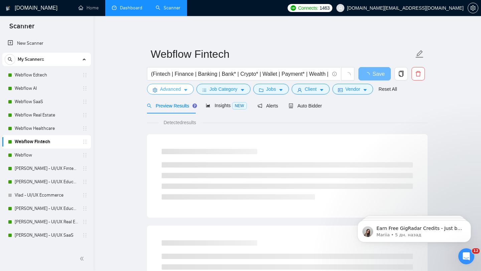
click at [171, 93] on button "Advanced" at bounding box center [170, 89] width 47 height 11
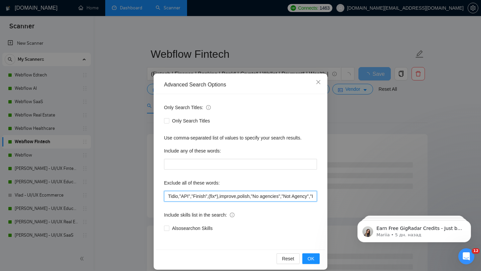
click at [169, 198] on input "Tidio,"API","Finish",(fix*),improve,polish,"No agencies","Not Agency","Individu…" at bounding box center [240, 196] width 153 height 11
paste input "Cloudflare, custom, "Motion Designer", "video graphic designer", "3D Designer, …"
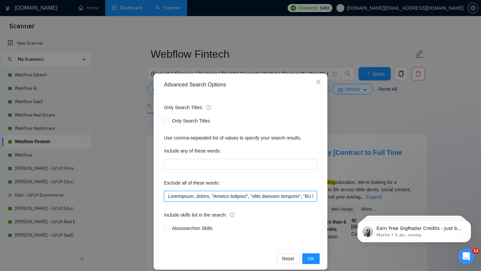
scroll to position [0, 2162]
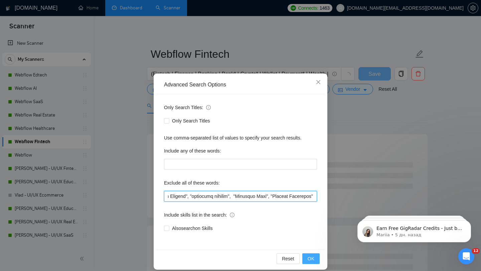
type input "Cloudflare, custom, "Motion Designer", "video graphic designer", "3D Designer, …"
click at [312, 258] on span "OK" at bounding box center [310, 258] width 7 height 7
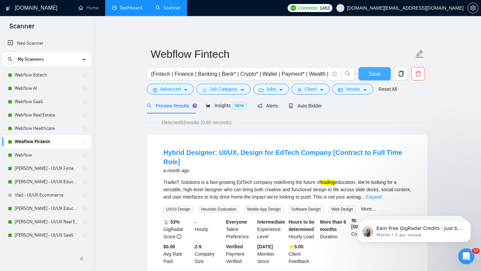
click at [373, 74] on span "Save" at bounding box center [374, 74] width 12 height 8
click at [37, 131] on link "Webflow Healthcare" at bounding box center [46, 128] width 63 height 13
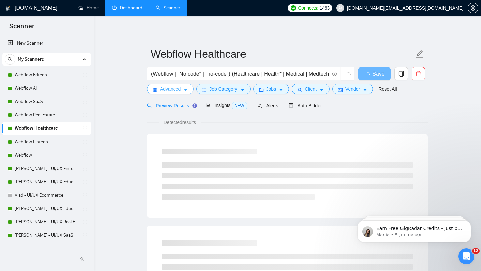
click at [171, 89] on span "Advanced" at bounding box center [170, 88] width 21 height 7
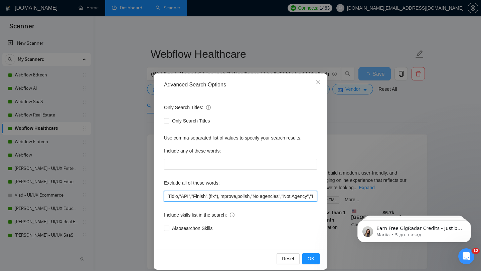
click at [169, 196] on input "Tidio,"API","Finish",(fix*),improve,polish,"No agencies","Not Agency","Individu…" at bounding box center [240, 196] width 153 height 11
paste input "Cloudflare, custom, "Motion Designer", "video graphic designer", "3D Designer, …"
type input "Cloudflare, custom, "Motion Designer", "video graphic designer", "3D Designer, …"
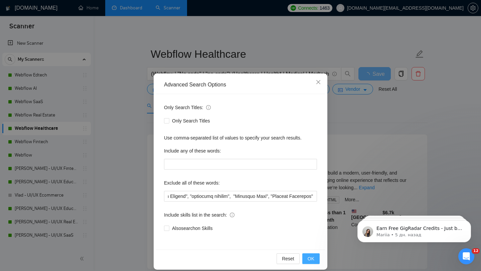
click at [313, 260] on span "OK" at bounding box center [310, 258] width 7 height 7
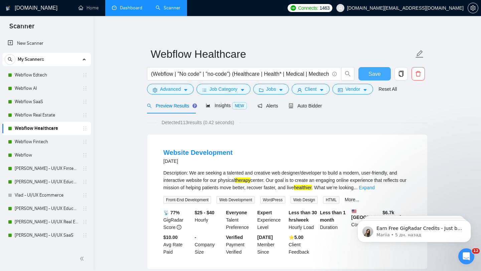
click at [367, 77] on button "Save" at bounding box center [374, 73] width 32 height 13
click at [32, 114] on link "Webflow Real Estate" at bounding box center [46, 114] width 63 height 13
click at [374, 186] on link "Expand" at bounding box center [367, 187] width 16 height 5
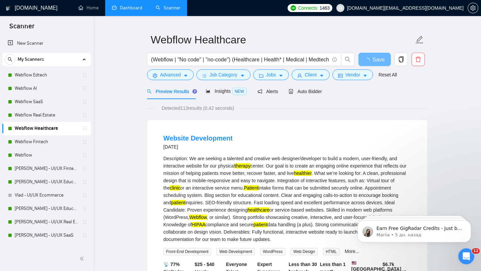
scroll to position [15, 0]
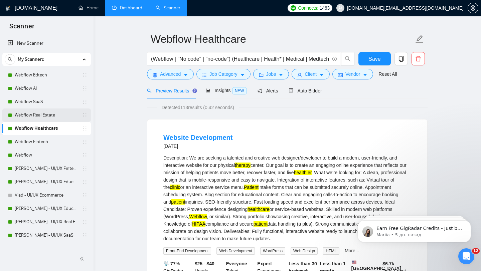
click at [48, 116] on link "Webflow Real Estate" at bounding box center [46, 114] width 63 height 13
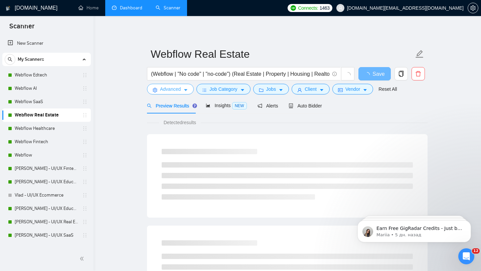
click at [173, 91] on span "Advanced" at bounding box center [170, 88] width 21 height 7
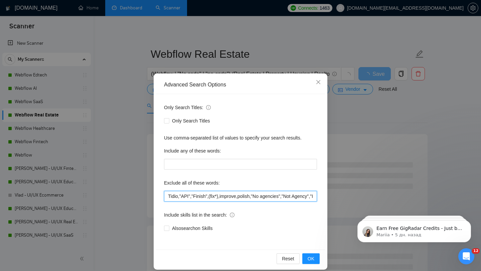
click at [171, 198] on input "Tidio,"API","Finish",(fix*),improve,polish,"No agencies","Not Agency","Individu…" at bounding box center [240, 196] width 153 height 11
paste input "Cloudflare, custom, "Motion Designer", "video graphic designer", "3D Designer, …"
type input "Cloudflare, custom, "Motion Designer", "video graphic designer", "3D Designer, …"
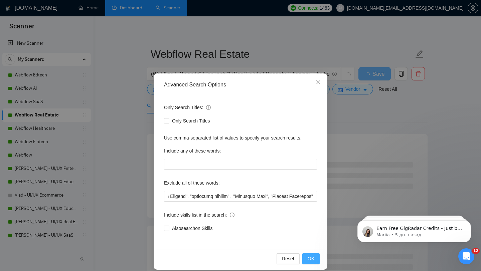
click at [310, 255] on span "OK" at bounding box center [310, 258] width 7 height 7
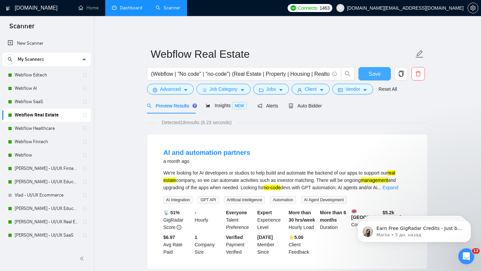
click at [369, 72] on span "Save" at bounding box center [374, 74] width 12 height 8
click at [44, 102] on link "Webflow SaaS" at bounding box center [46, 101] width 63 height 13
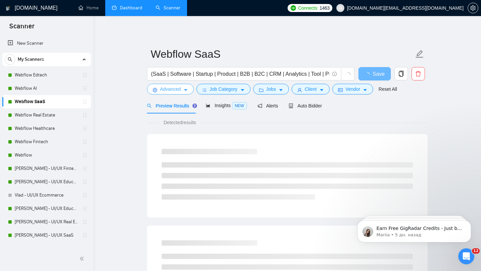
click at [180, 93] on span "Advanced" at bounding box center [170, 88] width 21 height 7
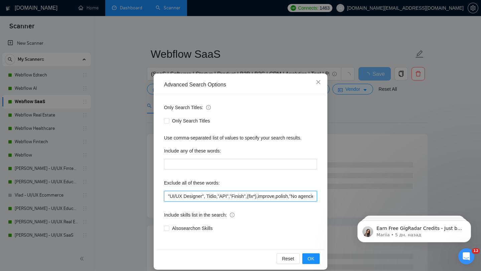
click at [176, 197] on input ""UI/UX Designer", Tidio,"API","Finish",(fix*),improve,polish,"No agencies","Not…" at bounding box center [240, 196] width 153 height 11
paste input "Cloudflare, custom, "Motion Designer", "video graphic designer", "3D Designer, …"
type input "Cloudflare, custom, "Motion Designer", "video graphic designer", "3D Designer, …"
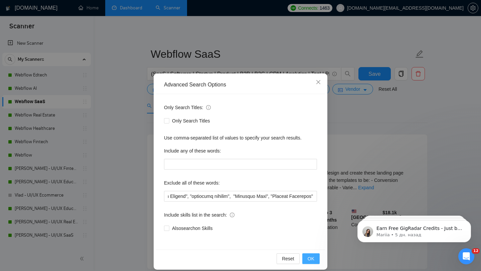
scroll to position [0, 0]
click at [313, 262] on span "OK" at bounding box center [310, 258] width 7 height 7
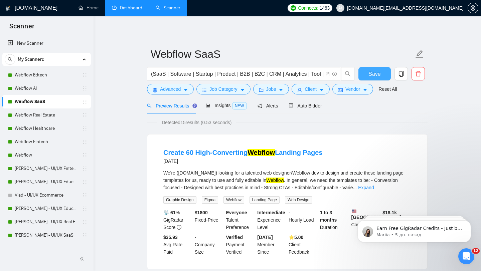
click at [368, 72] on button "Save" at bounding box center [374, 73] width 32 height 13
click at [48, 86] on link "Webflow AI" at bounding box center [46, 88] width 63 height 13
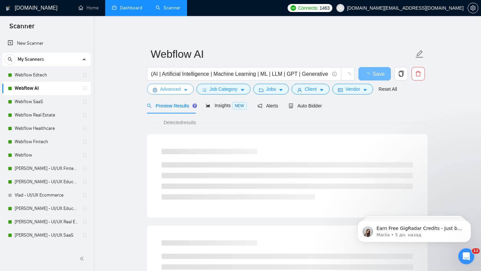
click at [165, 88] on span "Advanced" at bounding box center [170, 88] width 21 height 7
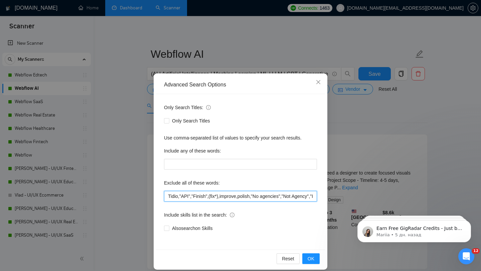
click at [172, 195] on input "Tidio,"API","Finish",(fix*),improve,polish,"No agencies","Not Agency","Individu…" at bounding box center [240, 196] width 153 height 11
paste input "Cloudflare, custom, "Motion Designer", "video graphic designer", "3D Designer, …"
type input "Cloudflare, custom, "Motion Designer", "video graphic designer", "3D Designer, …"
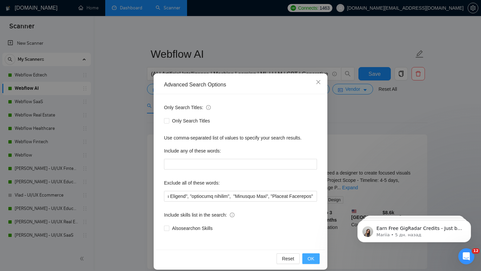
click at [312, 258] on span "OK" at bounding box center [310, 258] width 7 height 7
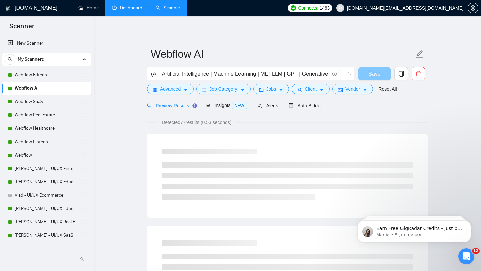
click at [364, 76] on button "Save" at bounding box center [374, 73] width 32 height 13
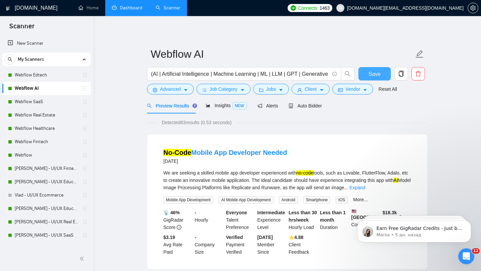
click at [380, 76] on span "Save" at bounding box center [374, 74] width 12 height 8
click at [62, 73] on link "Webflow Edtech" at bounding box center [46, 74] width 63 height 13
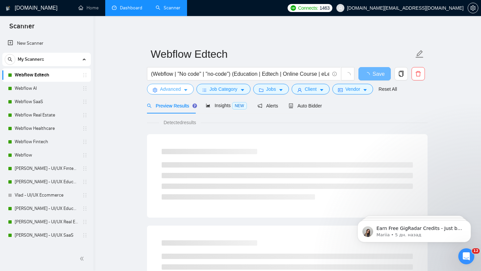
click at [180, 90] on span "Advanced" at bounding box center [170, 88] width 21 height 7
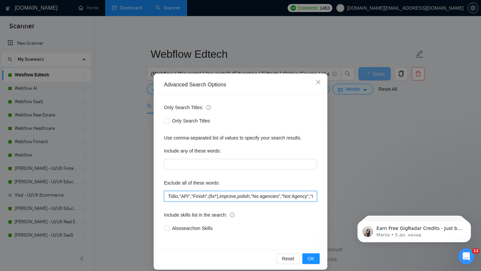
click at [179, 195] on input "Tidio,"API","Finish",(fix*),improve,polish,"No agencies","Not Agency","Individu…" at bounding box center [240, 196] width 153 height 11
paste input "Cloudflare, custom, "Motion Designer", "video graphic designer", "3D Designer, …"
type input "Cloudflare, custom, "Motion Designer", "video graphic designer", "3D Designer, …"
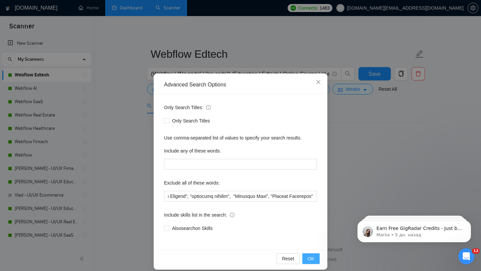
click at [310, 257] on span "OK" at bounding box center [310, 258] width 7 height 7
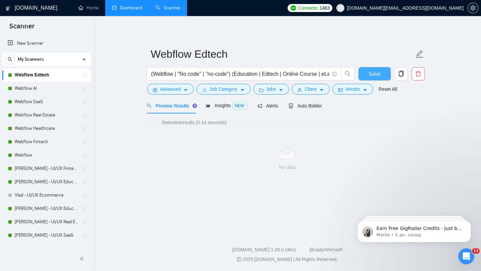
click at [367, 76] on button "Save" at bounding box center [374, 73] width 32 height 13
click at [174, 94] on button "Advanced" at bounding box center [170, 89] width 47 height 11
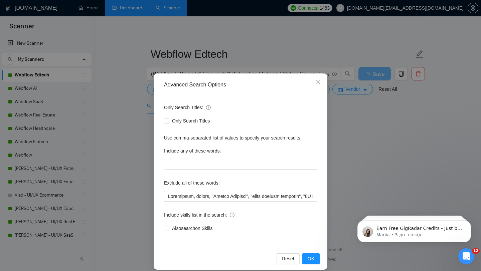
click at [183, 65] on div "Advanced Search Options Only Search Titles: Only Search Titles Use comma-separa…" at bounding box center [240, 135] width 481 height 271
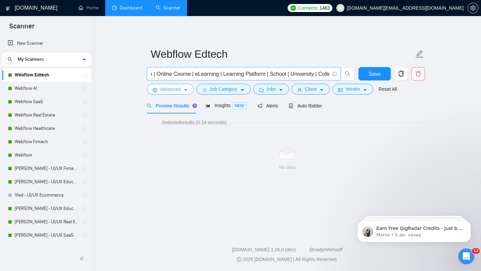
scroll to position [0, 116]
click at [206, 76] on input "(Webflow | "No code" | "no-code") (Education | Edtech | Online Course | eLearni…" at bounding box center [240, 74] width 178 height 8
click at [172, 75] on input "(Webflow | "No code" | "no-code") (Education | Edtech | Online Course" | eLearn…" at bounding box center [240, 74] width 178 height 8
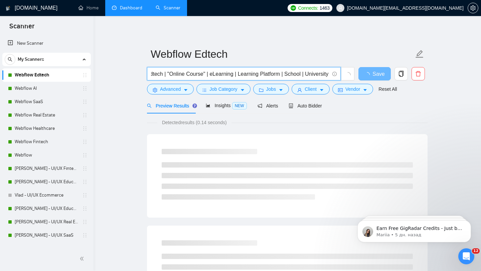
click at [243, 74] on input "(Webflow | "No code" | "no-code") (Education | Edtech | "Online Course" | eLear…" at bounding box center [240, 74] width 178 height 8
click at [287, 75] on input "(Webflow | "No code" | "no-code") (Education | Edtech | "Online Course" | eLear…" at bounding box center [240, 74] width 178 height 8
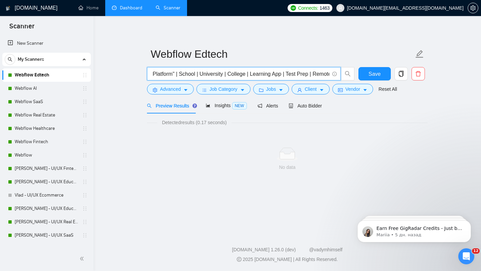
click at [257, 74] on input "(Webflow | "No code" | "no-code") (Education | Edtech | "Online Course" | eLear…" at bounding box center [240, 74] width 178 height 8
click at [289, 75] on input "(Webflow | "No code" | "no-code") (Education | Edtech | "Online Course" | eLear…" at bounding box center [240, 74] width 178 height 8
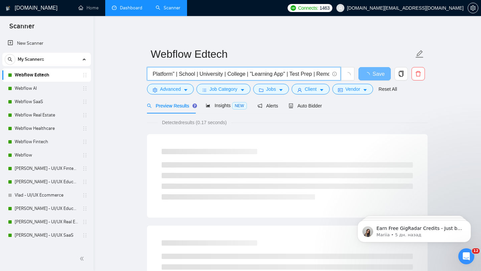
click at [298, 73] on input "(Webflow | "No code" | "no-code") (Education | Edtech | "Online Course" | eLear…" at bounding box center [240, 74] width 178 height 8
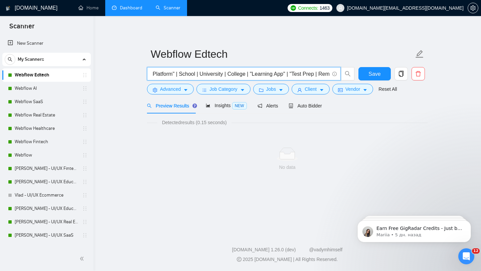
click at [323, 74] on input "(Webflow | "No code" | "no-code") (Education | Edtech | "Online Course" | eLear…" at bounding box center [240, 74] width 178 height 8
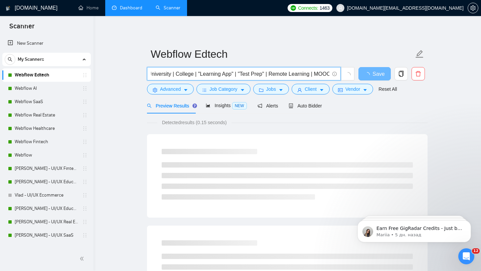
click at [278, 74] on input "(Webflow | "No code" | "no-code") (Education | Edtech | "Online Course" | eLear…" at bounding box center [240, 74] width 178 height 8
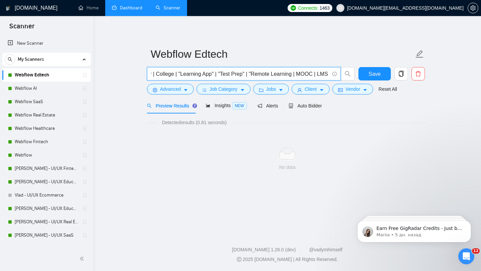
scroll to position [0, 302]
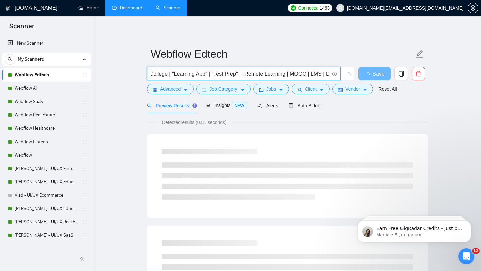
click at [295, 73] on input "(Webflow | "No code" | "no-code") (Education | Edtech | "Online Course" | eLear…" at bounding box center [240, 74] width 178 height 8
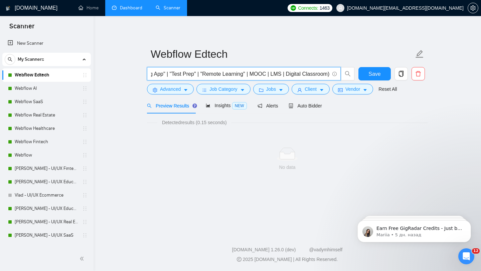
scroll to position [0, 355]
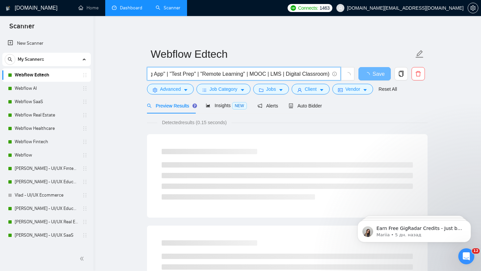
click at [285, 73] on input "(Webflow | "No code" | "no-code") (Education | Edtech | "Online Course" | eLear…" at bounding box center [240, 74] width 178 height 8
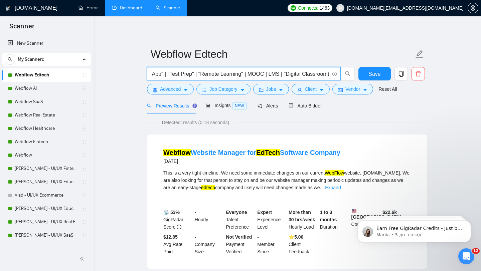
scroll to position [0, 357]
click at [327, 77] on input "(Webflow | "No code" | "no-code") (Education | Edtech | "Online Course" | eLear…" at bounding box center [240, 74] width 178 height 8
type input "(Webflow | "No code" | "no-code") (Education | Edtech | "Online Course" | eLear…"
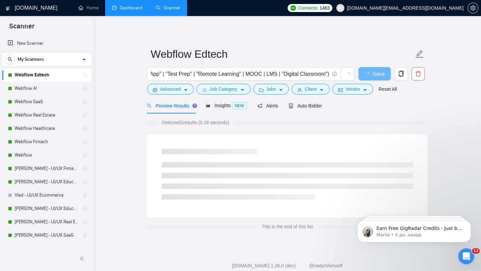
click at [264, 128] on div "Detected 1 results (0.16 seconds) This is the end of this list" at bounding box center [287, 175] width 280 height 112
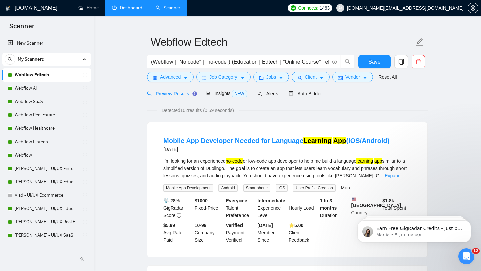
scroll to position [12, 0]
click at [368, 62] on button "Save" at bounding box center [374, 61] width 32 height 13
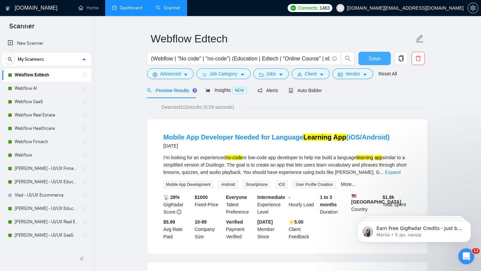
scroll to position [0, 0]
